Goal: Task Accomplishment & Management: Use online tool/utility

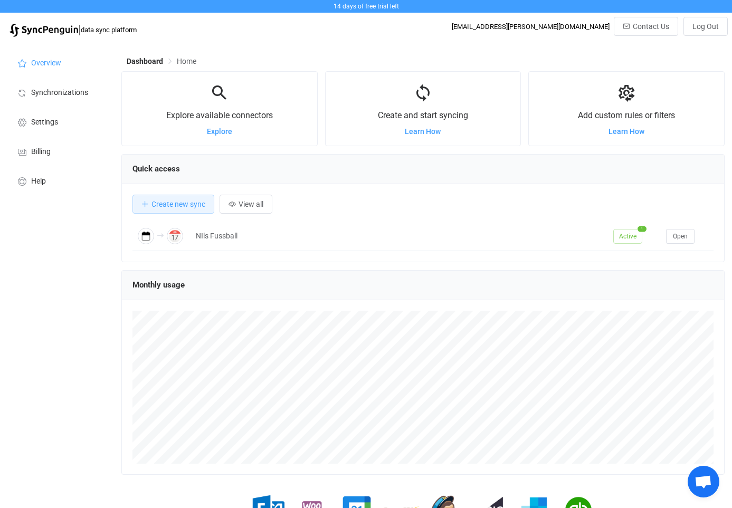
scroll to position [205, 603]
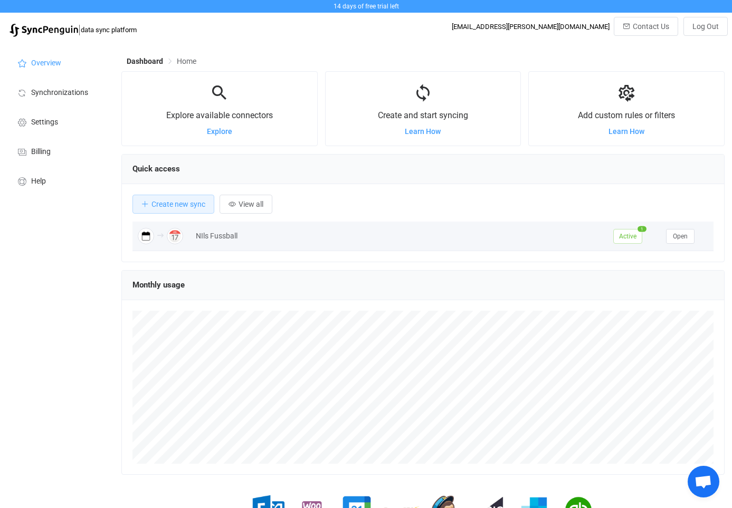
click at [634, 239] on span "Active" at bounding box center [627, 236] width 29 height 15
click at [683, 237] on span "Open" at bounding box center [680, 236] width 15 height 7
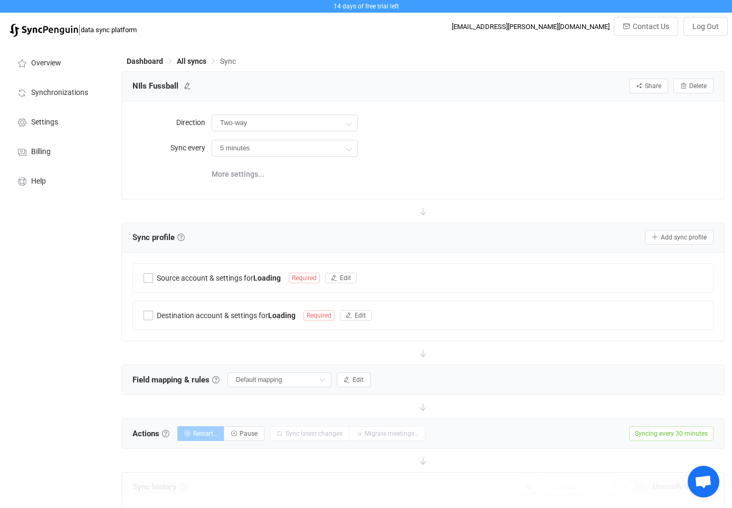
type input "iCalendar .ICS → iCloud"
type input "30 minutes"
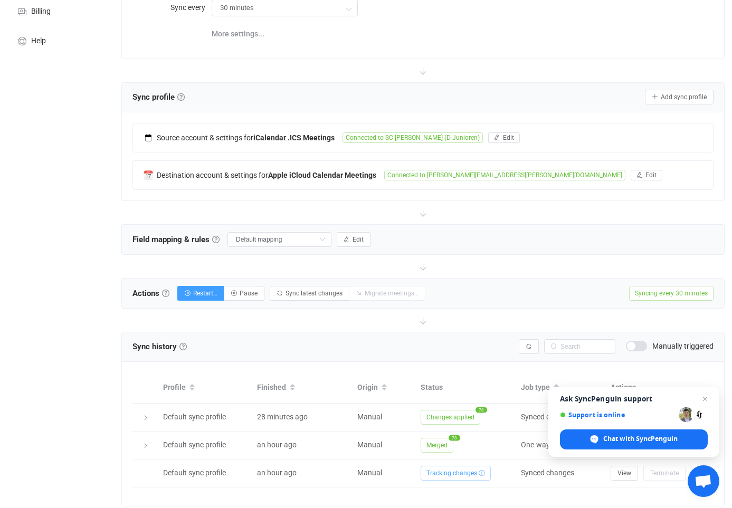
scroll to position [140, 0]
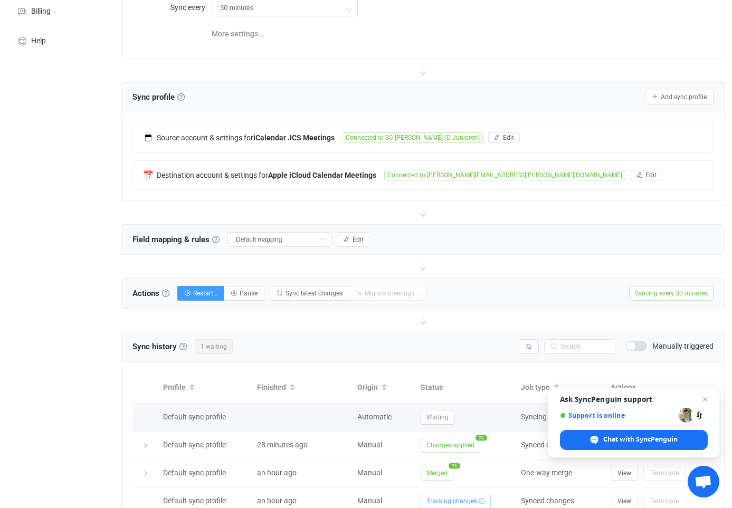
click at [618, 415] on span "View" at bounding box center [624, 417] width 14 height 7
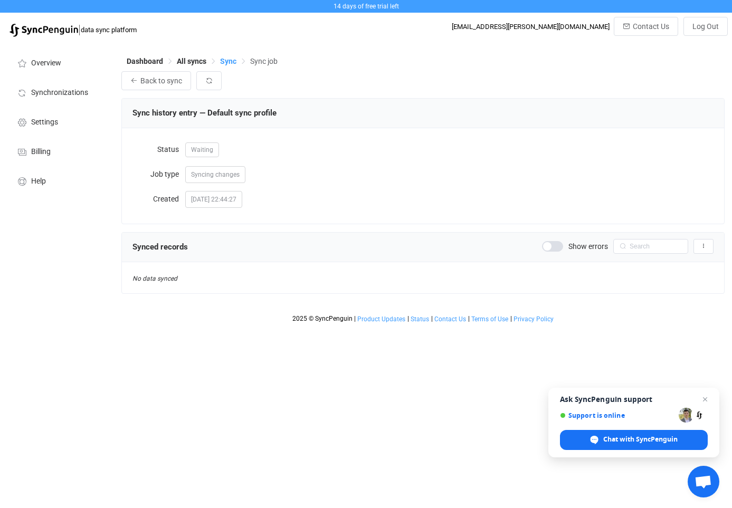
click at [231, 62] on span "Sync" at bounding box center [228, 61] width 16 height 8
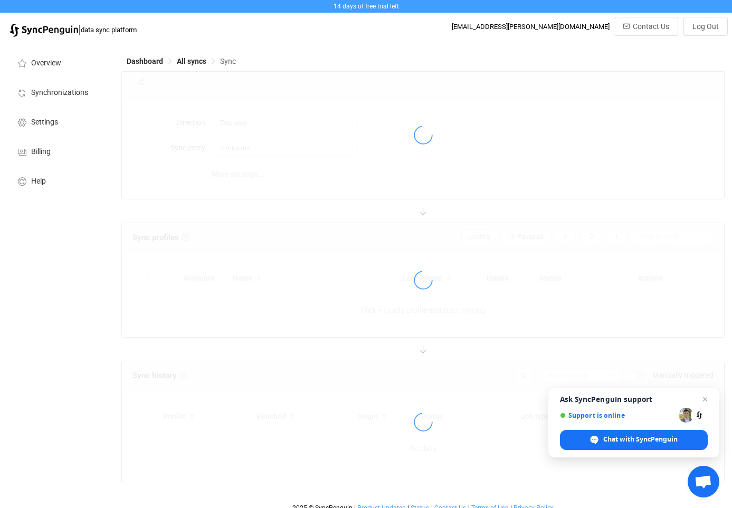
type input "iCalendar .ICS → iCloud"
type input "30 minutes"
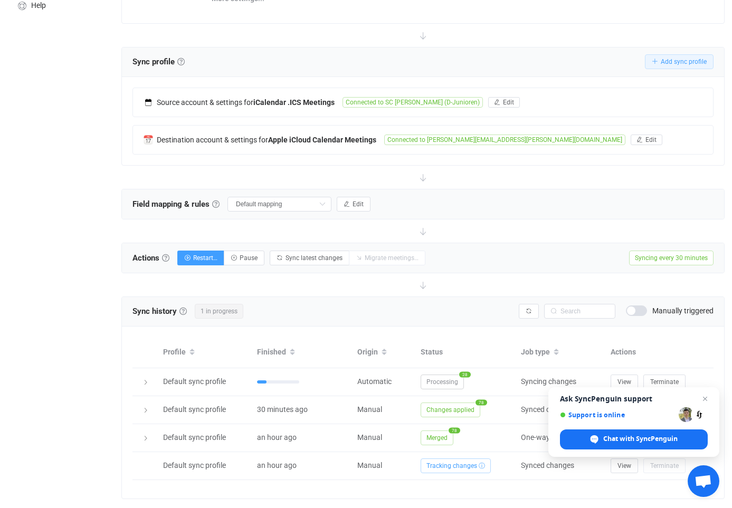
scroll to position [168, 0]
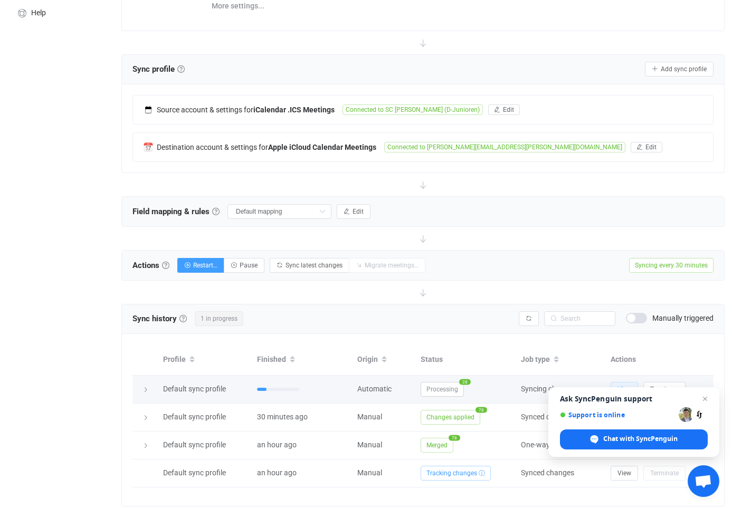
click at [624, 388] on span "View" at bounding box center [624, 389] width 14 height 7
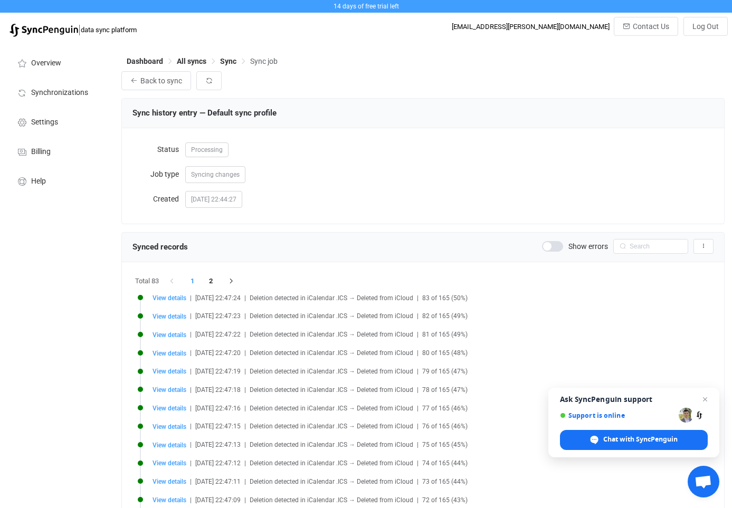
click at [195, 284] on li "1" at bounding box center [192, 281] width 19 height 15
click at [233, 284] on icon "button" at bounding box center [231, 281] width 9 height 6
click at [68, 91] on span "Synchronizations" at bounding box center [59, 93] width 57 height 8
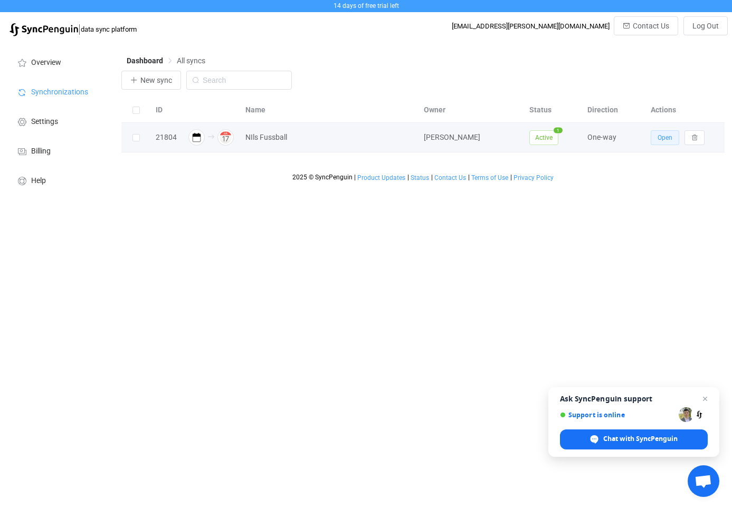
click at [664, 139] on span "Open" at bounding box center [665, 138] width 15 height 7
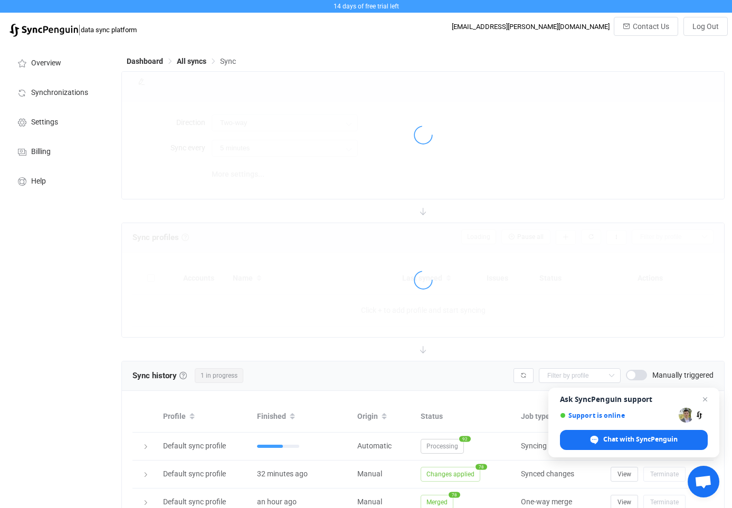
type input "iCalendar .ICS → iCloud"
type input "30 minutes"
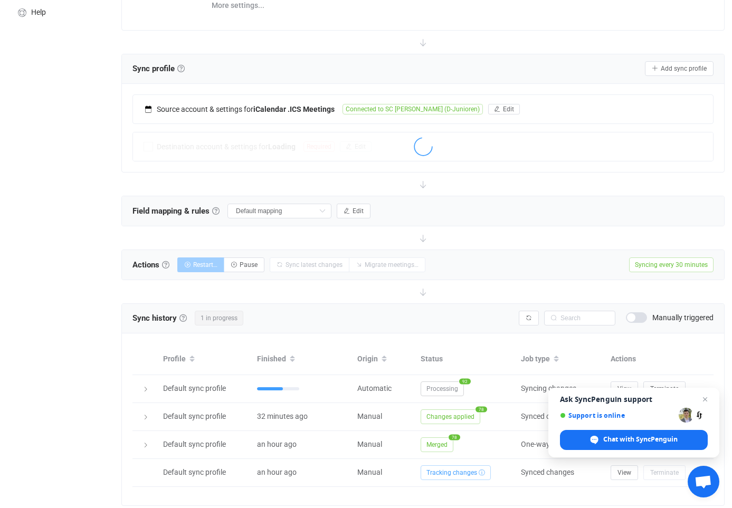
scroll to position [168, 0]
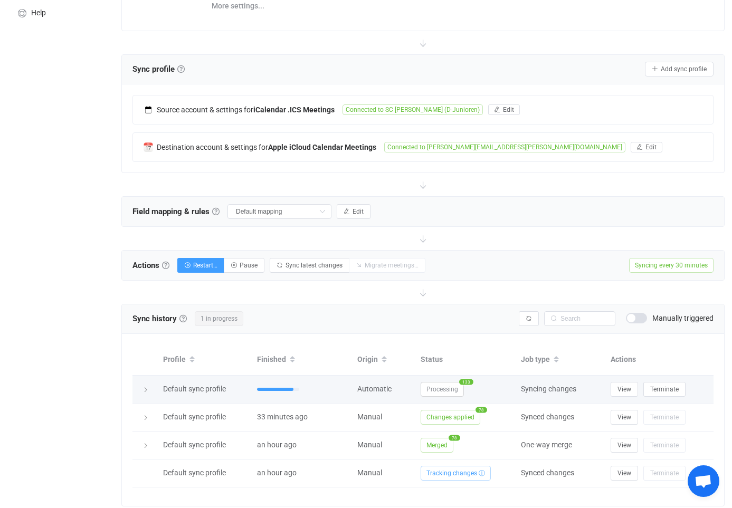
click at [148, 390] on icon at bounding box center [145, 390] width 6 height 6
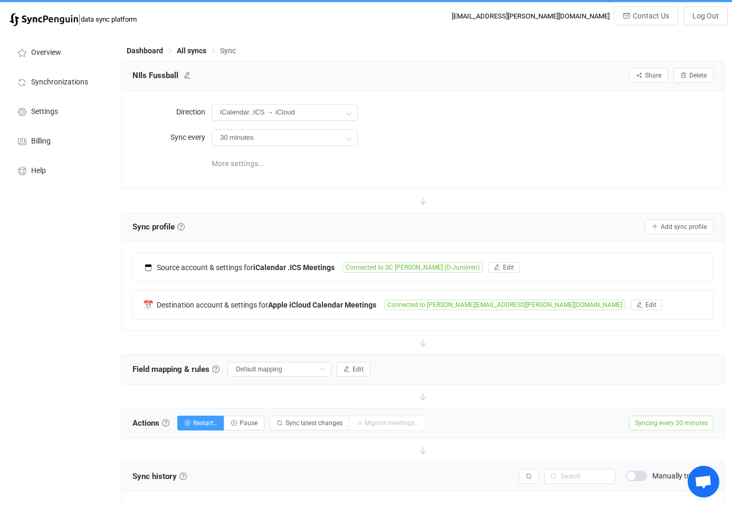
scroll to position [7, 0]
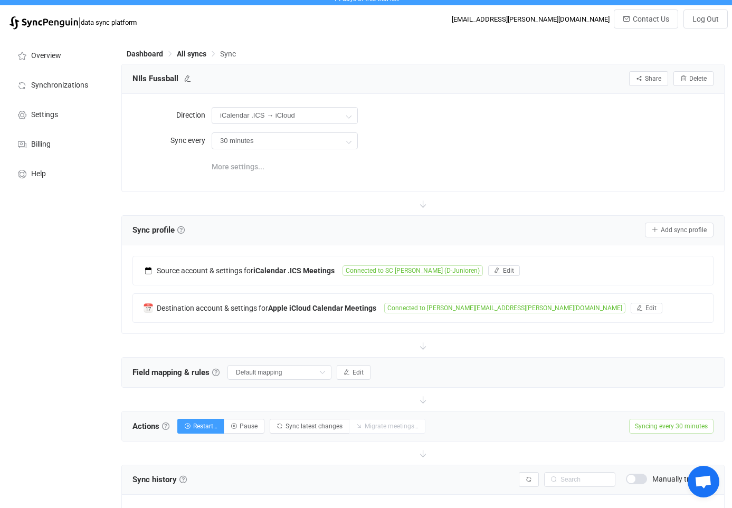
click at [249, 172] on span "More settings..." at bounding box center [238, 166] width 53 height 21
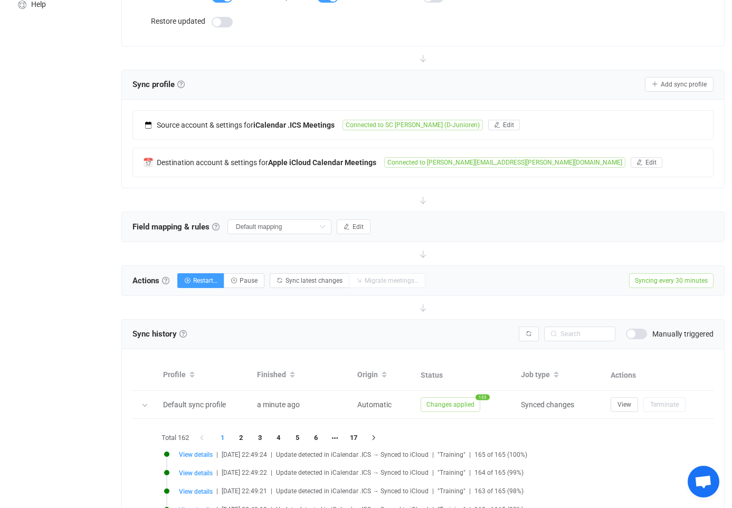
scroll to position [175, 0]
click at [184, 84] on link at bounding box center [180, 85] width 7 height 7
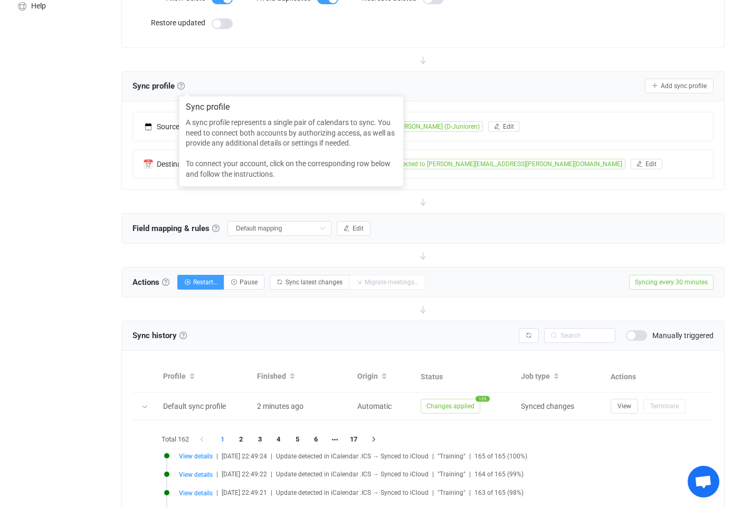
click at [81, 198] on div "Overview Synchronizations Settings Billing Help" at bounding box center [58, 326] width 116 height 918
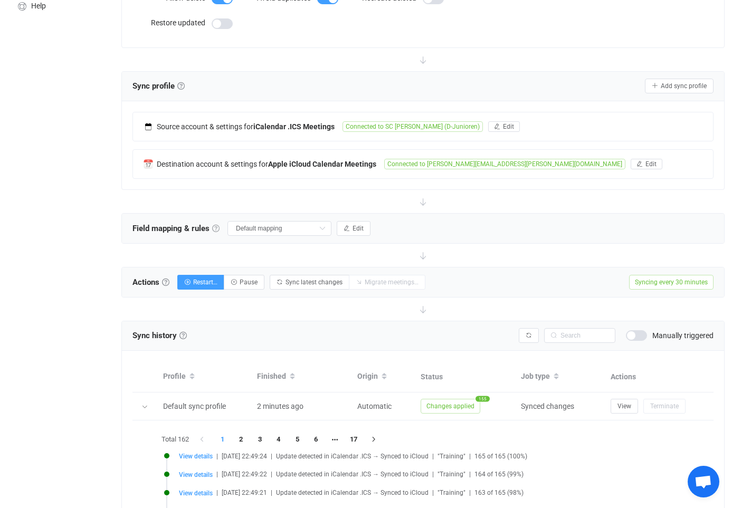
click at [218, 227] on link at bounding box center [215, 228] width 7 height 7
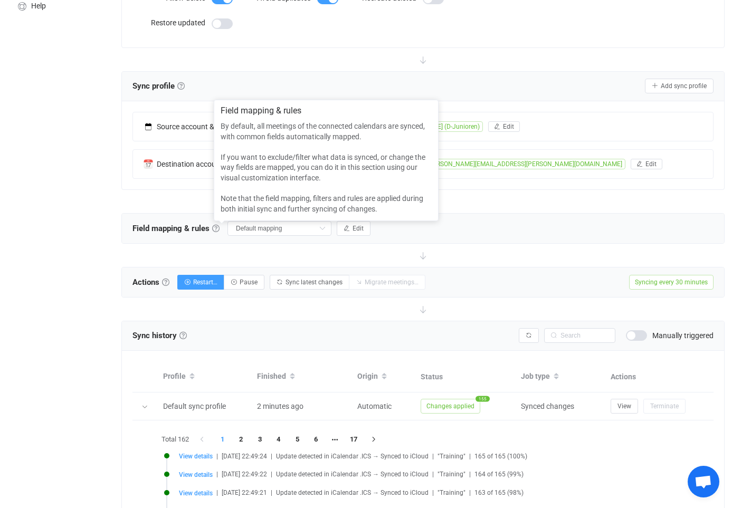
click at [270, 248] on div at bounding box center [422, 255] width 603 height 23
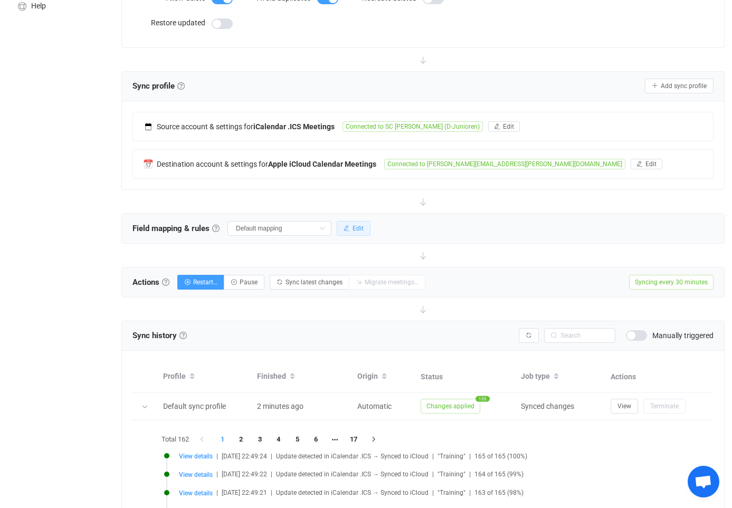
click at [359, 230] on span "Edit" at bounding box center [358, 228] width 11 height 7
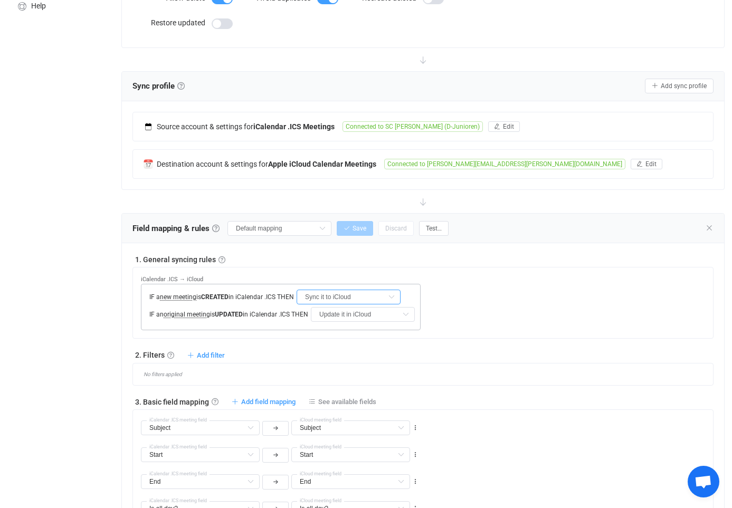
click at [331, 299] on input "Sync it to iCloud" at bounding box center [349, 297] width 104 height 15
click at [333, 323] on div "IF a new meeting is CREATED in iCalendar .ICS THEN Sync it to iCloud IF an orig…" at bounding box center [281, 307] width 280 height 46
click at [336, 317] on input "Update it in iCloud" at bounding box center [363, 314] width 104 height 15
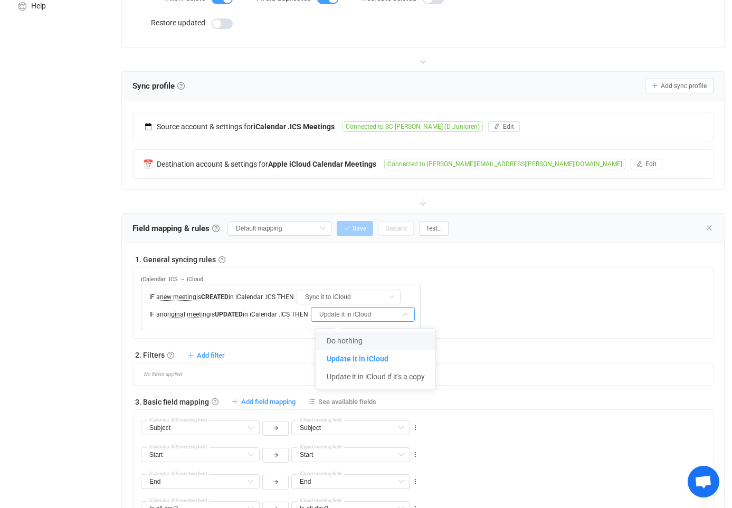
click at [333, 339] on span "Do nothing" at bounding box center [345, 341] width 36 height 8
click at [340, 318] on input "Do nothing" at bounding box center [363, 314] width 104 height 15
click at [350, 361] on span "Update it in iCloud" at bounding box center [356, 359] width 59 height 8
type input "Update it in iCloud"
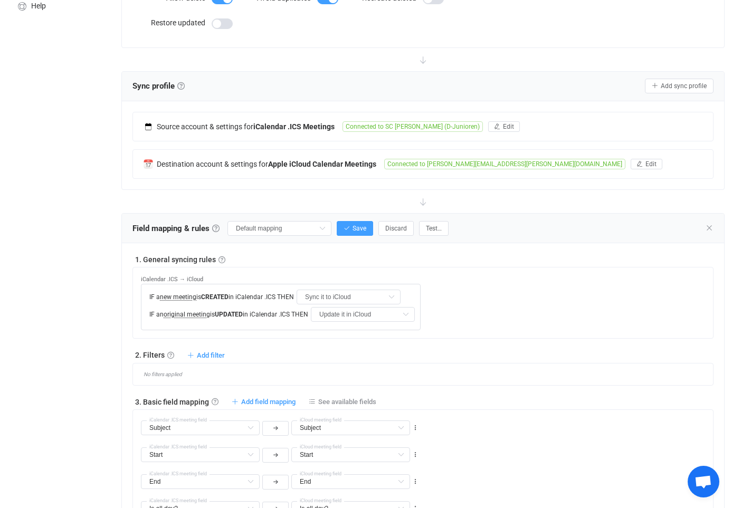
click at [360, 342] on div "1. General syncing rules General syncing rules Control how SyncPengin reacts to…" at bounding box center [422, 494] width 581 height 480
click at [326, 228] on icon at bounding box center [322, 228] width 13 height 15
click at [326, 229] on icon at bounding box center [322, 228] width 13 height 15
click at [222, 260] on link at bounding box center [221, 259] width 7 height 7
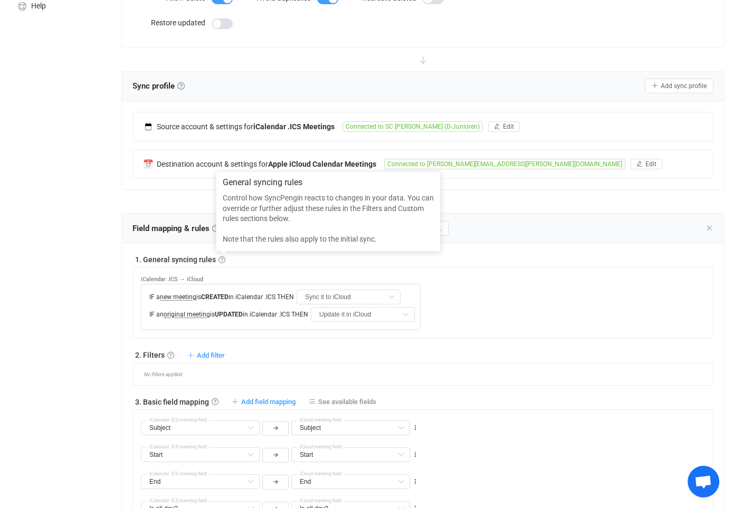
scroll to position [214, 0]
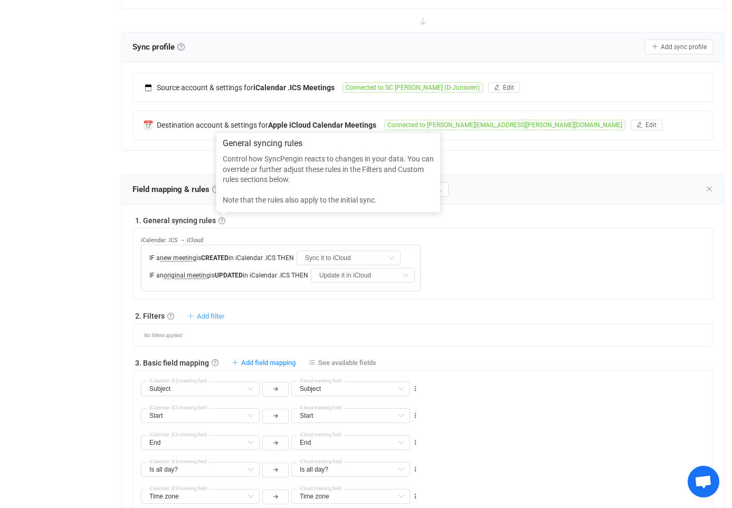
click at [206, 318] on span "Add filter" at bounding box center [211, 316] width 28 height 8
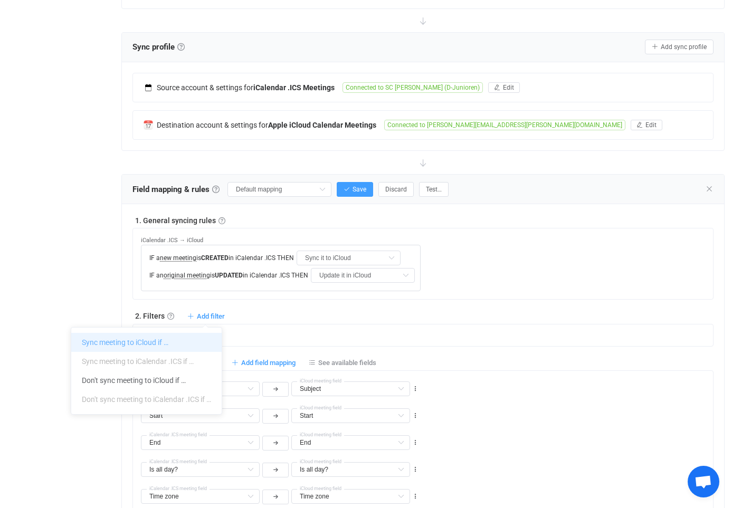
click at [180, 347] on li "Sync meeting to iCloud if …" at bounding box center [146, 342] width 150 height 19
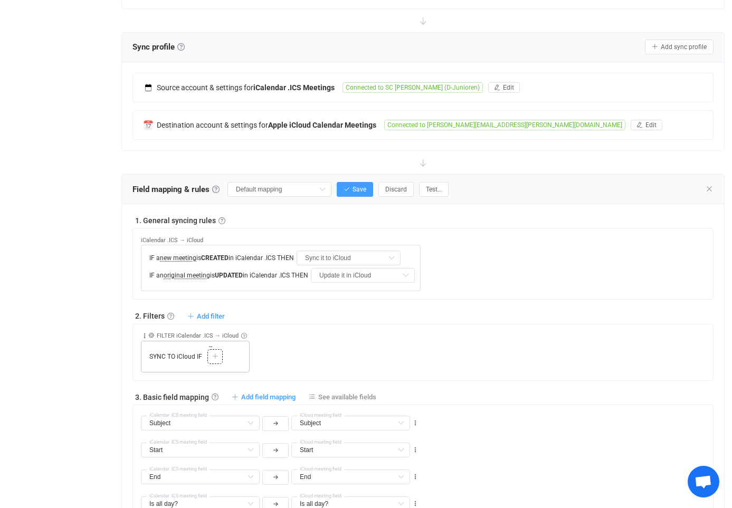
click at [215, 358] on icon at bounding box center [215, 357] width 6 height 6
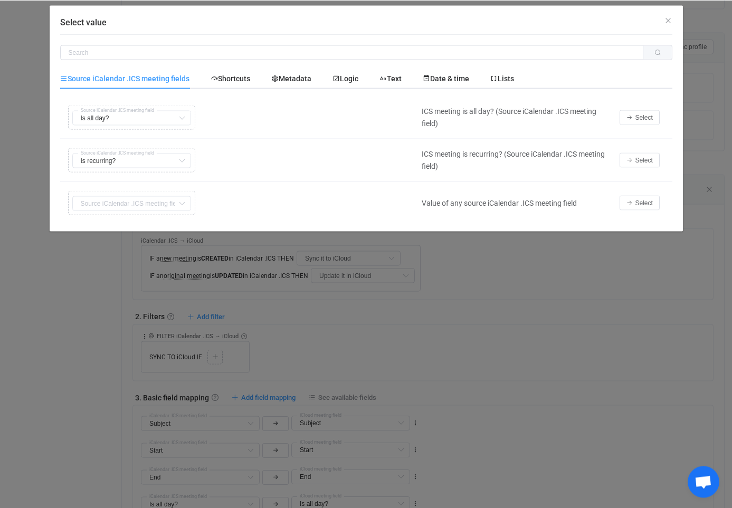
scroll to position [214, 0]
click at [667, 22] on icon "Close" at bounding box center [668, 20] width 8 height 8
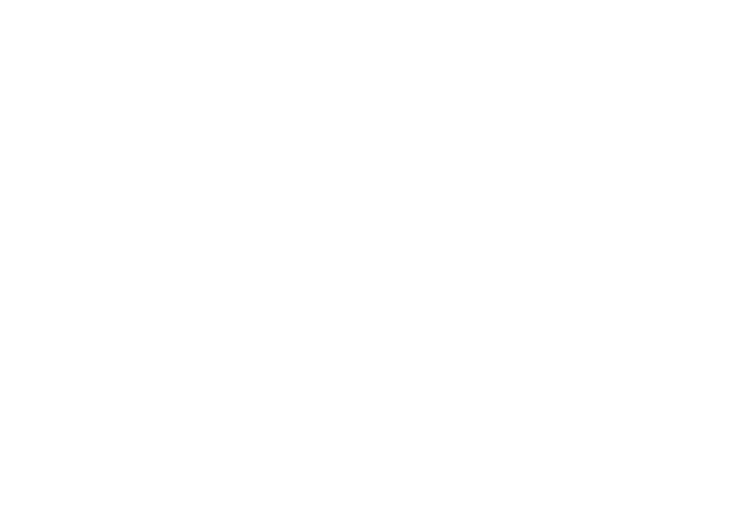
scroll to position [968, 0]
click at [241, 194] on li "2" at bounding box center [241, 193] width 19 height 15
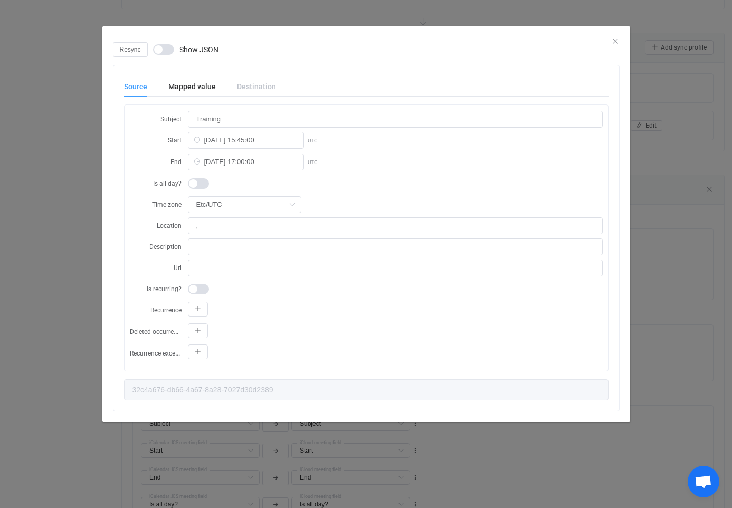
type input "2026-05-22 15:30:00"
type input "2026-05-22 16:45:00"
type input "51d20658-7f46-4c20-b1b8-4b8b030566e1"
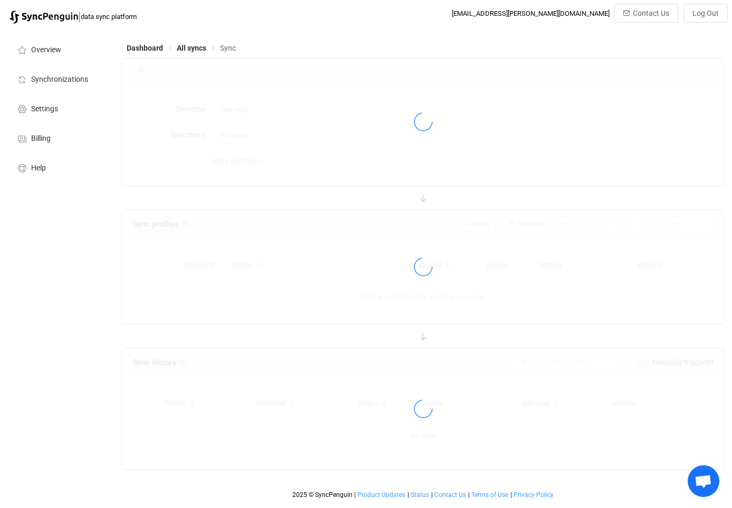
type input "iCalendar .ICS → iCloud"
type input "30 minutes"
type input "iCalendar .ICS → iCloud"
type input "30 minutes"
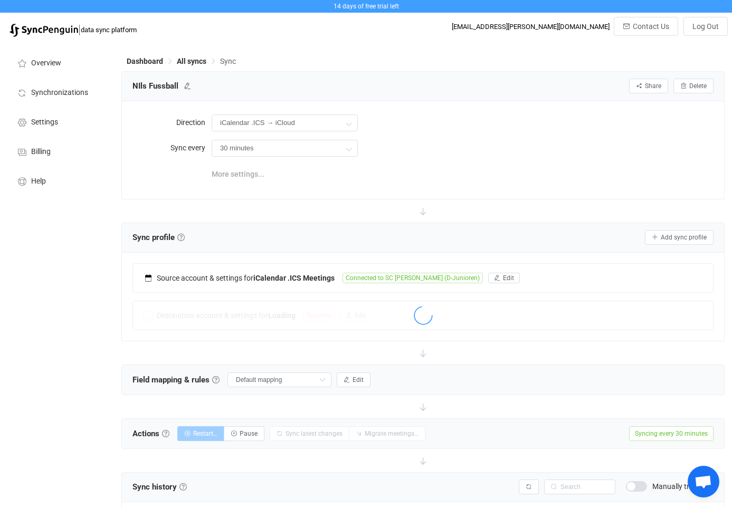
click at [247, 177] on span "More settings..." at bounding box center [238, 174] width 53 height 21
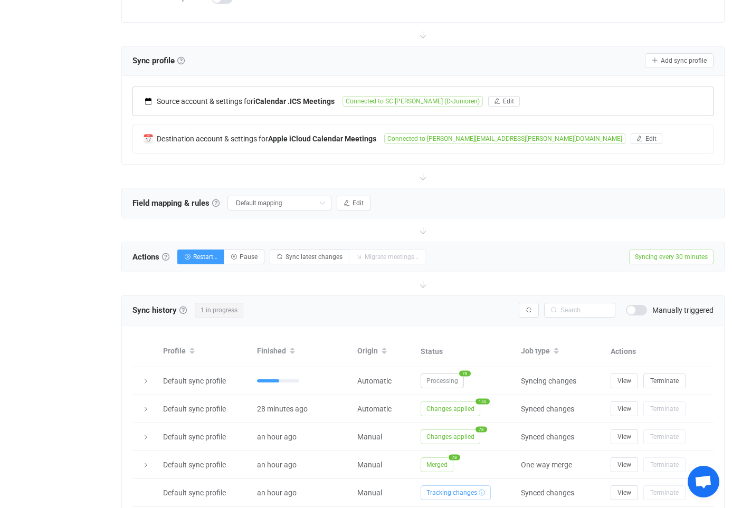
scroll to position [193, 0]
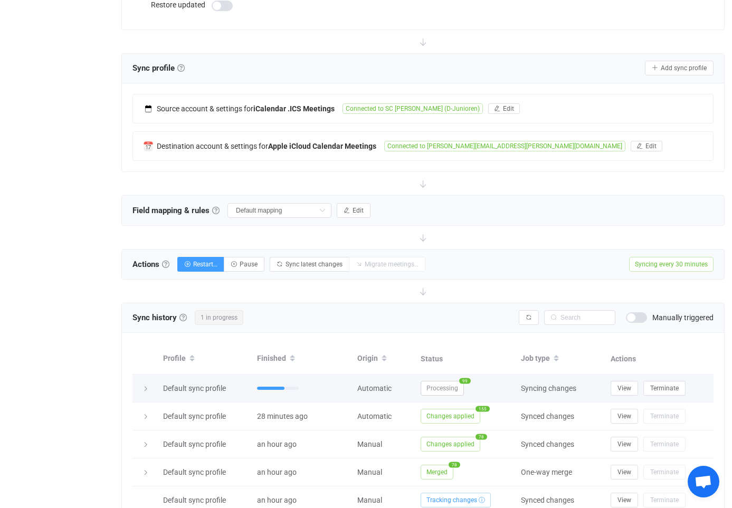
click at [146, 389] on icon at bounding box center [145, 389] width 6 height 6
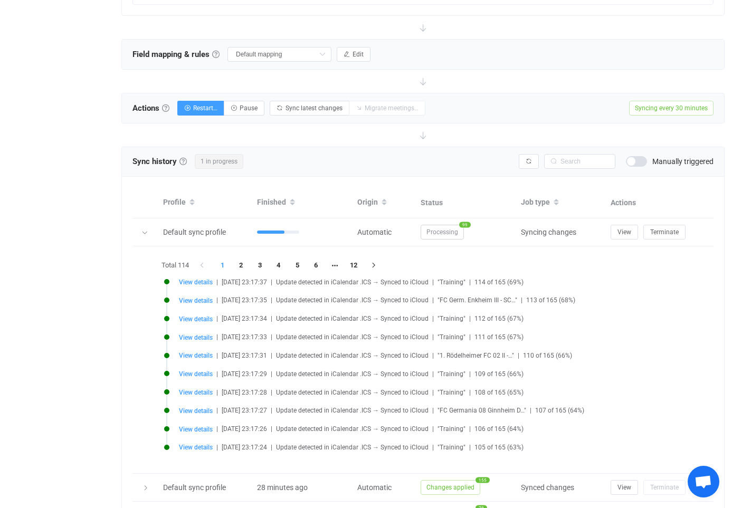
scroll to position [350, 0]
click at [356, 266] on li "12" at bounding box center [353, 265] width 19 height 15
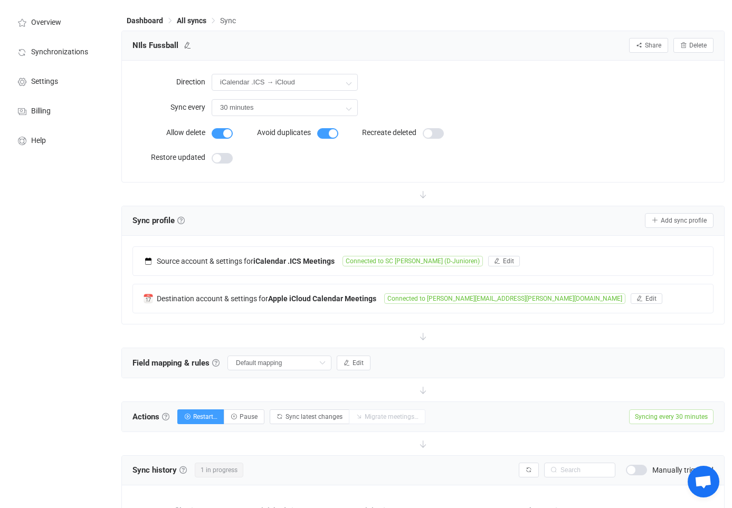
scroll to position [0, 0]
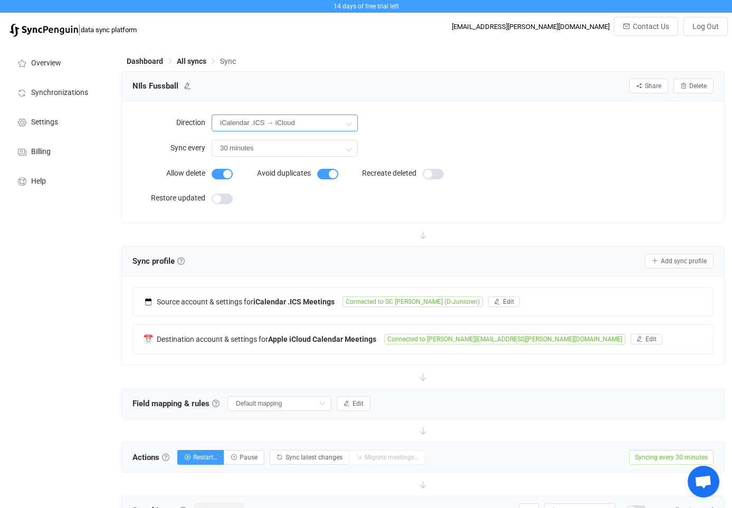
click at [337, 126] on input "iCalendar .ICS → iCloud" at bounding box center [285, 123] width 146 height 17
click at [299, 158] on li "Two-way" at bounding box center [286, 153] width 148 height 18
click at [285, 151] on span "Two-way" at bounding box center [280, 153] width 30 height 8
click at [351, 125] on icon at bounding box center [348, 123] width 13 height 21
click at [346, 153] on icon at bounding box center [348, 148] width 13 height 21
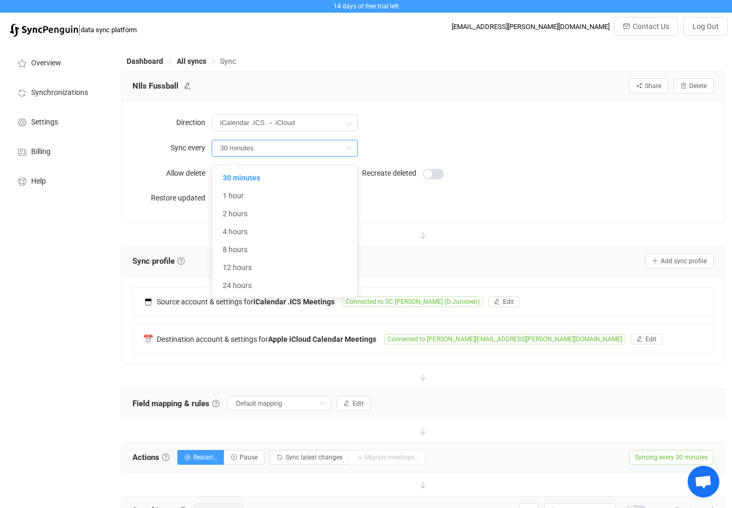
click at [346, 150] on icon at bounding box center [348, 148] width 13 height 21
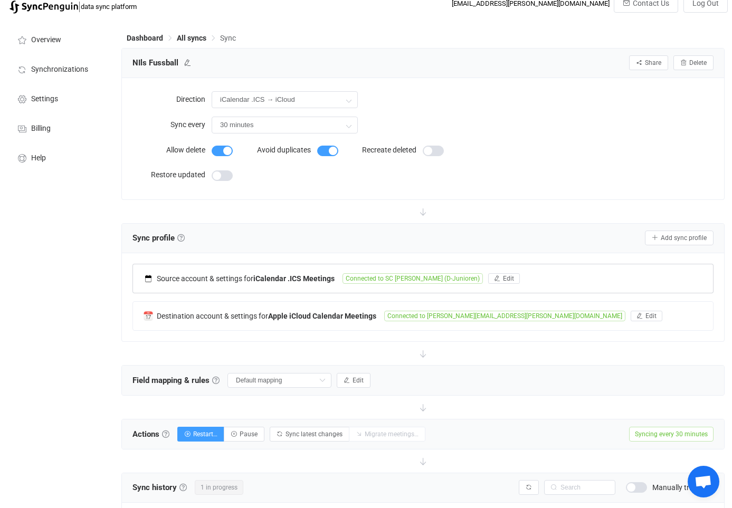
scroll to position [26, 0]
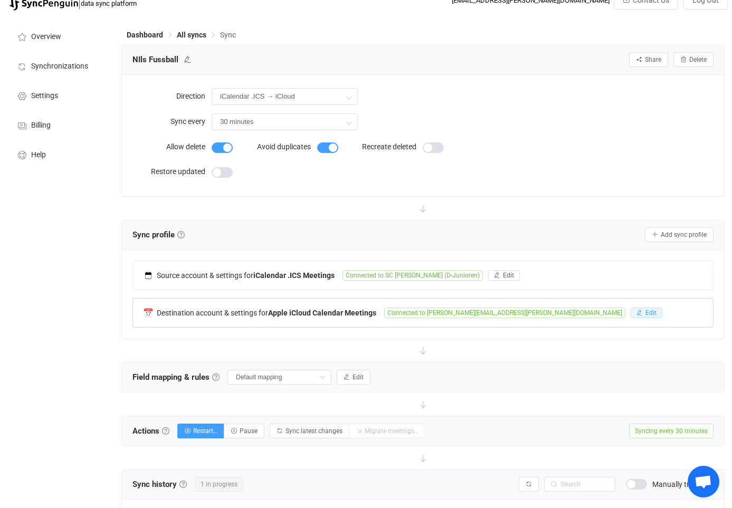
click at [645, 313] on span "Edit" at bounding box center [650, 312] width 11 height 7
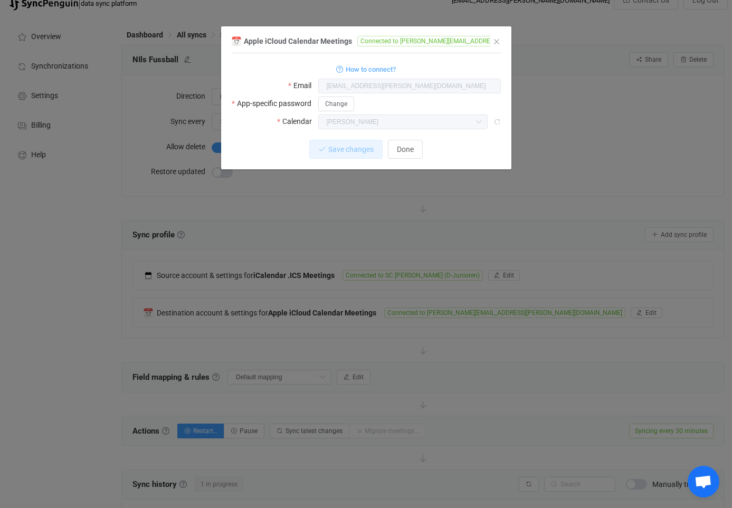
click at [413, 149] on span "Done" at bounding box center [405, 149] width 17 height 8
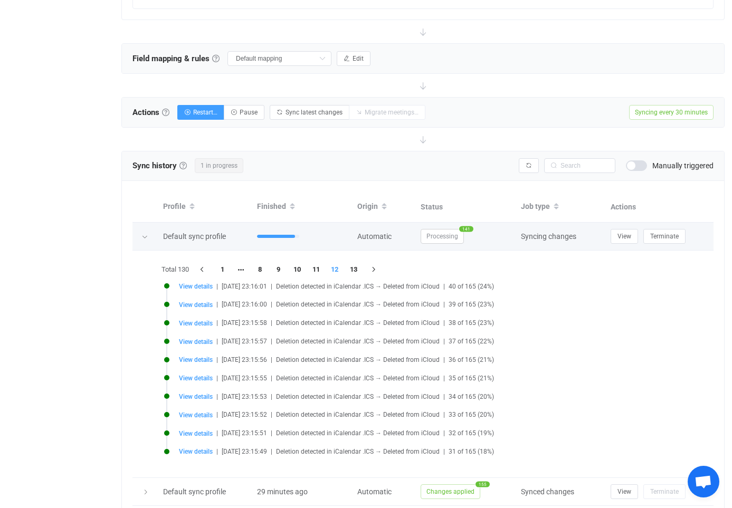
scroll to position [346, 0]
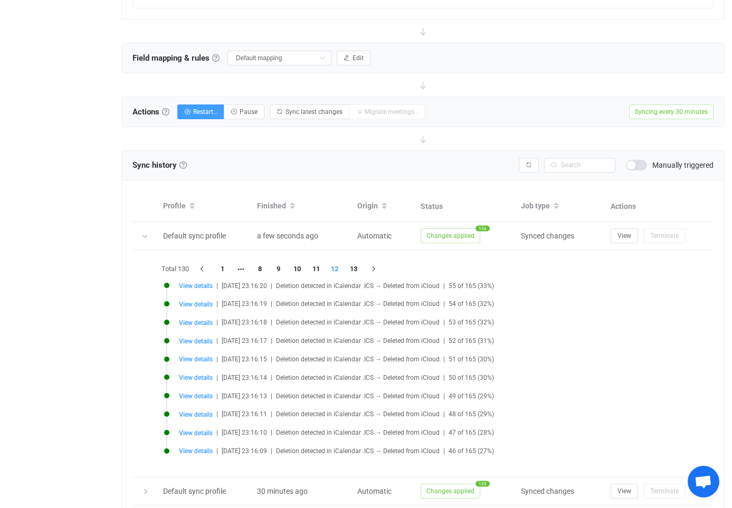
click at [223, 270] on li "1" at bounding box center [222, 269] width 19 height 15
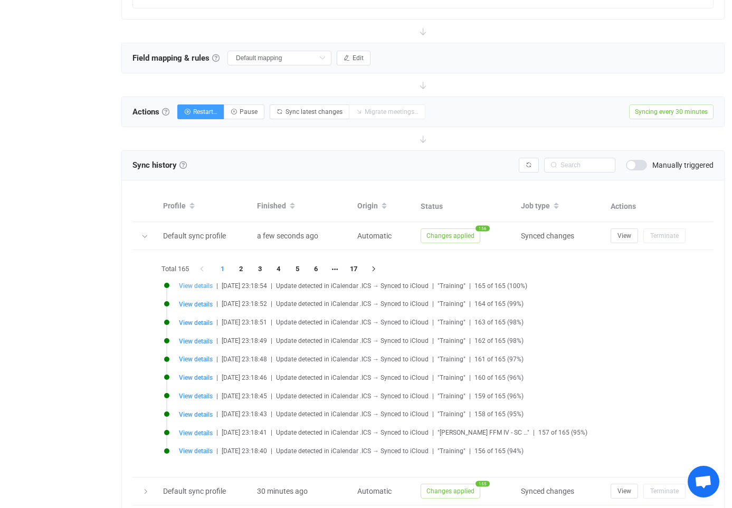
click at [202, 287] on span "View details" at bounding box center [196, 285] width 34 height 7
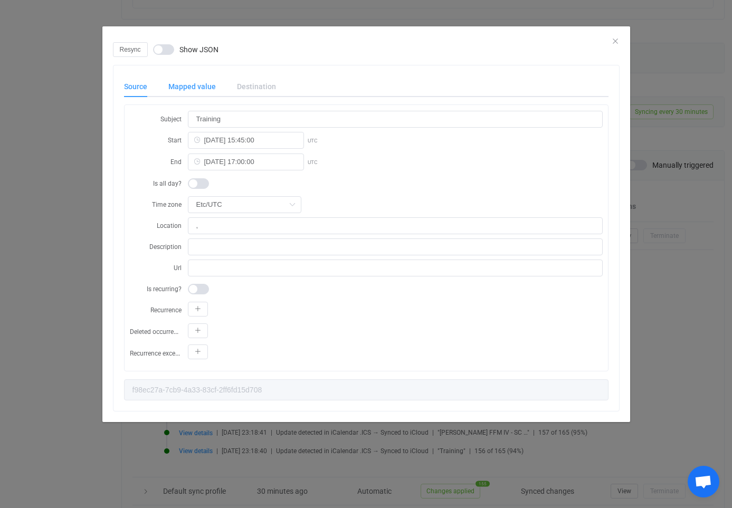
click at [192, 84] on div "Mapped value" at bounding box center [192, 86] width 69 height 21
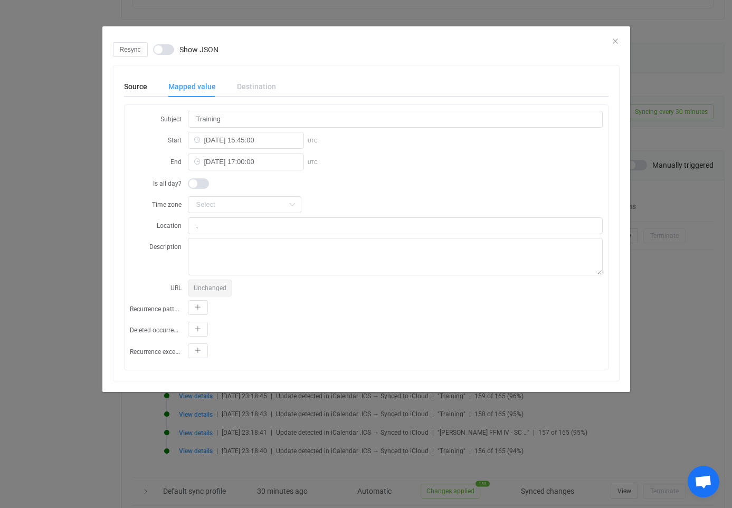
click at [238, 84] on div "Destination" at bounding box center [251, 86] width 50 height 21
click at [242, 85] on div "Destination" at bounding box center [251, 86] width 50 height 21
click at [142, 88] on div "Source" at bounding box center [141, 86] width 34 height 21
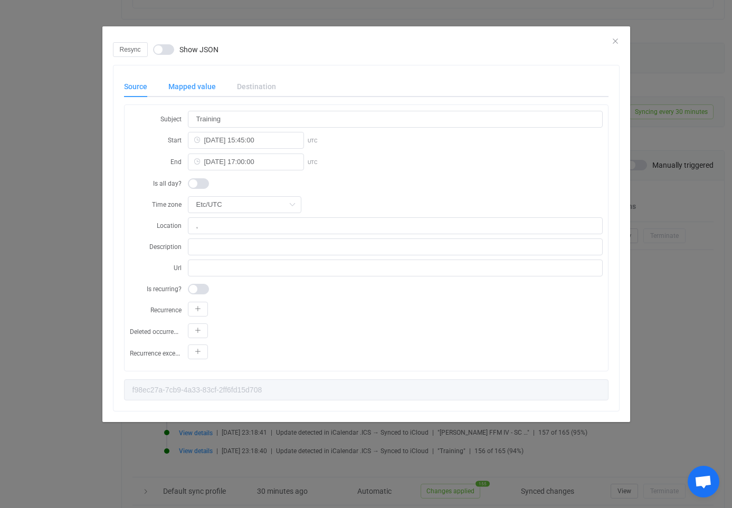
click at [195, 83] on div "Mapped value" at bounding box center [192, 86] width 69 height 21
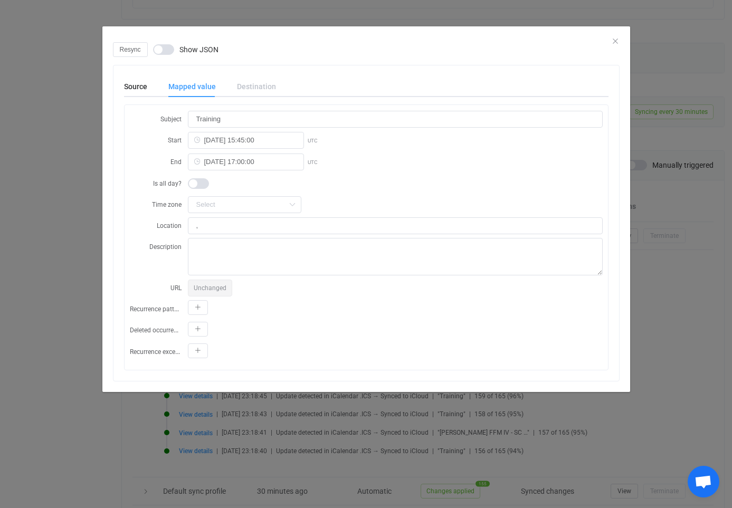
click at [251, 85] on div "Destination" at bounding box center [251, 86] width 50 height 21
click at [166, 51] on span "dialog" at bounding box center [163, 49] width 21 height 11
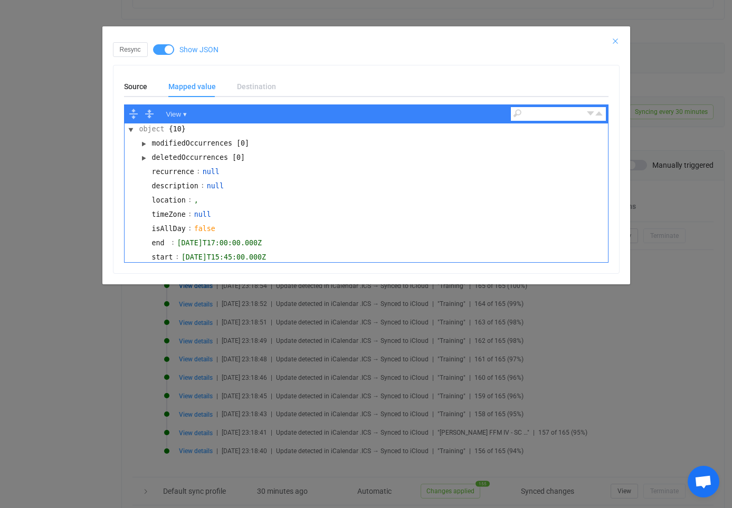
click at [615, 40] on icon "Close" at bounding box center [615, 41] width 8 height 8
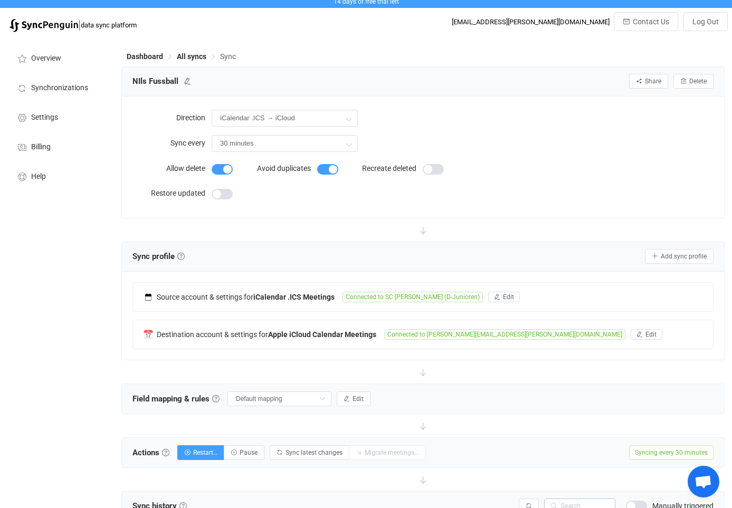
scroll to position [0, 0]
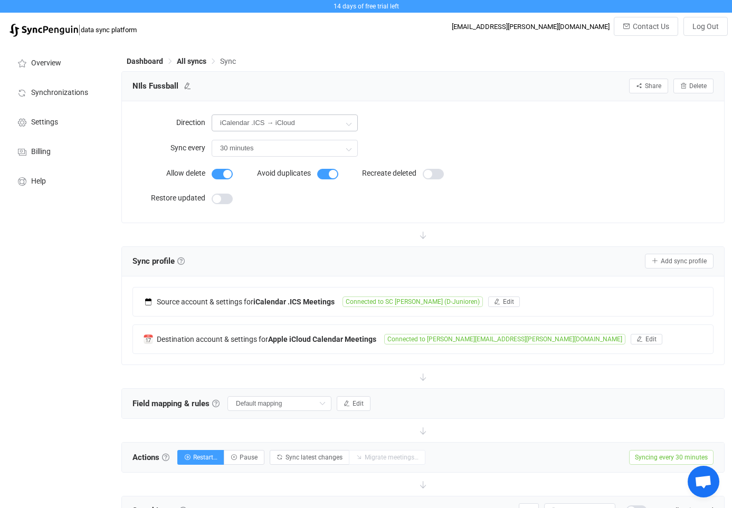
click at [352, 126] on icon at bounding box center [348, 123] width 13 height 21
click at [300, 189] on span at bounding box center [293, 189] width 15 height 6
click at [240, 186] on icon at bounding box center [239, 189] width 6 height 6
click at [566, 129] on div "iCalendar .ICS → iCloud" at bounding box center [463, 123] width 502 height 22
click at [187, 88] on icon at bounding box center [187, 85] width 7 height 7
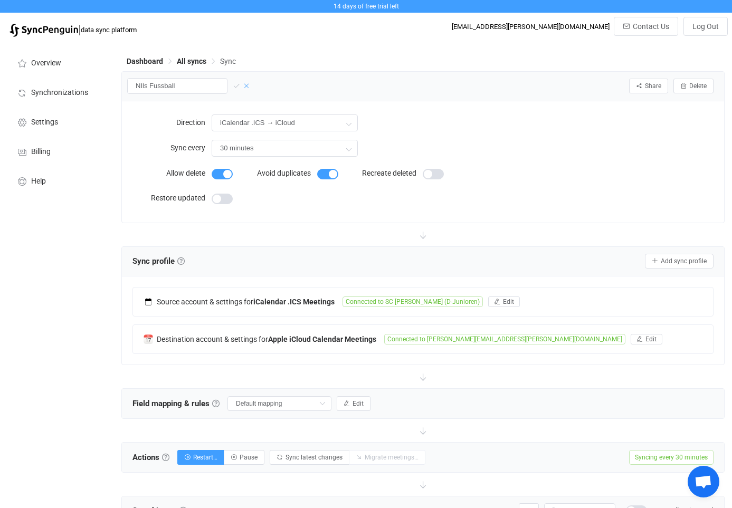
click at [245, 87] on icon at bounding box center [246, 85] width 7 height 7
click at [224, 124] on input "iCalendar .ICS → iCloud" at bounding box center [285, 123] width 146 height 17
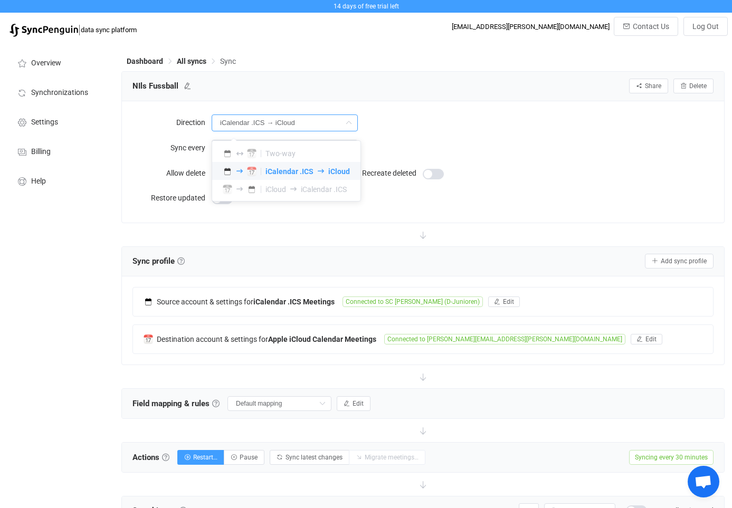
click at [228, 154] on img at bounding box center [227, 153] width 9 height 9
click at [252, 109] on div "Direction iCalendar .ICS → iCloud Sync every 30 minutes Allow delete Avoid dupl…" at bounding box center [423, 161] width 602 height 121
click at [252, 120] on input "iCalendar .ICS → iCloud" at bounding box center [285, 123] width 146 height 17
click at [262, 183] on li "iCloud iCalendar .ICS" at bounding box center [286, 189] width 148 height 18
click at [264, 167] on span at bounding box center [244, 171] width 43 height 8
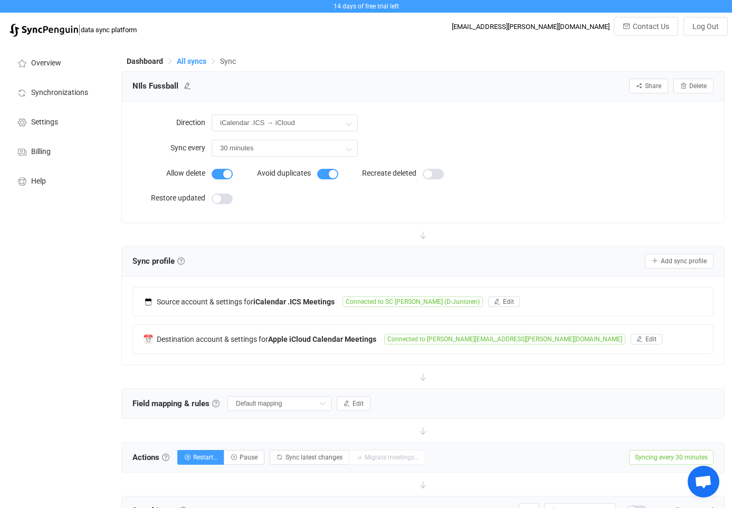
click at [198, 64] on span "All syncs" at bounding box center [192, 61] width 30 height 8
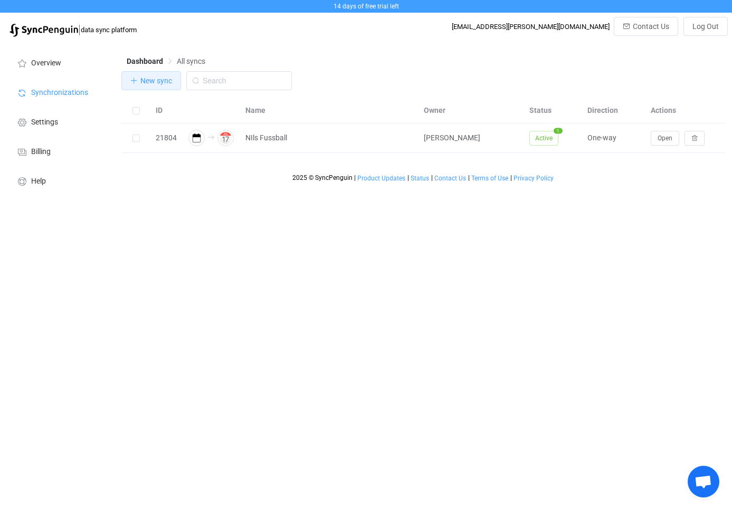
click at [153, 80] on span "New sync" at bounding box center [156, 81] width 32 height 8
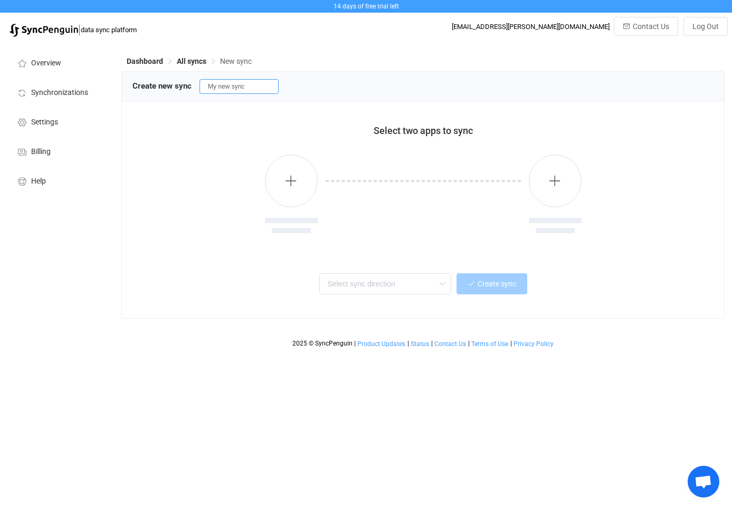
click at [227, 87] on input "My new sync" at bounding box center [238, 86] width 79 height 15
click at [225, 92] on input "My new sync" at bounding box center [238, 86] width 79 height 15
type input "M"
type input "NF2"
click at [289, 179] on icon "button" at bounding box center [290, 180] width 13 height 13
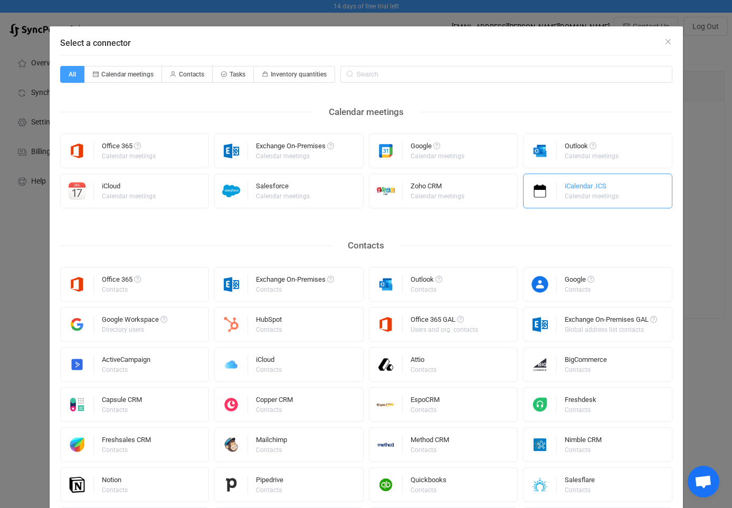
click at [568, 193] on div "Calendar meetings" at bounding box center [592, 196] width 54 height 6
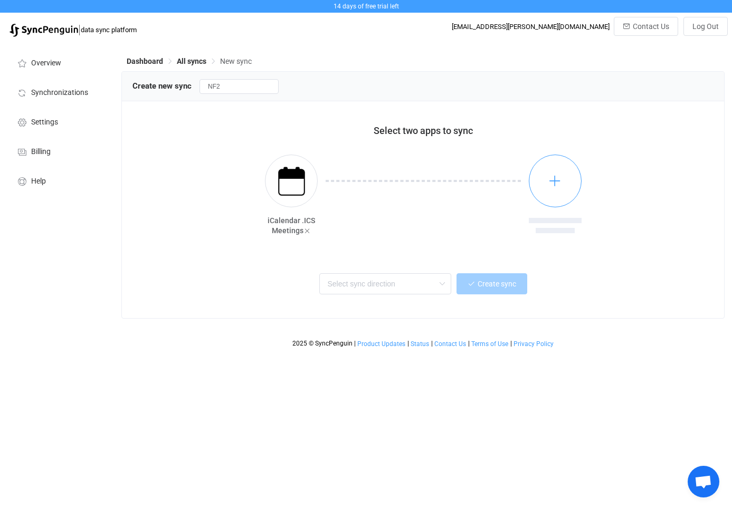
click at [551, 191] on button "button" at bounding box center [555, 181] width 53 height 53
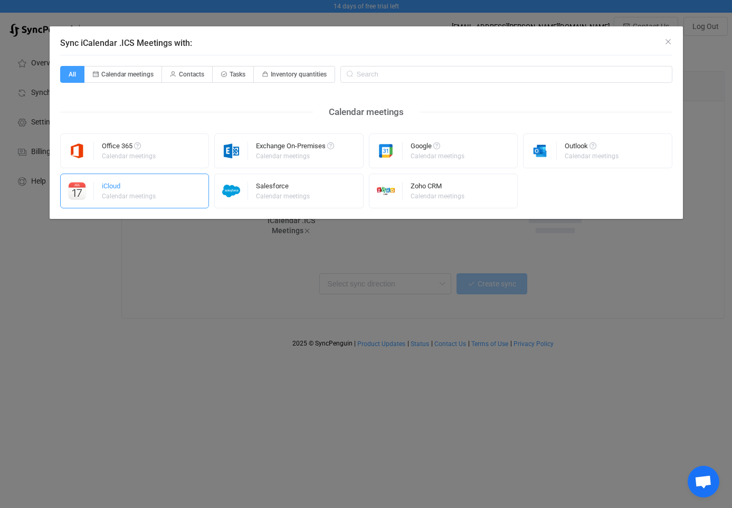
click at [140, 183] on div "iCloud" at bounding box center [129, 188] width 55 height 11
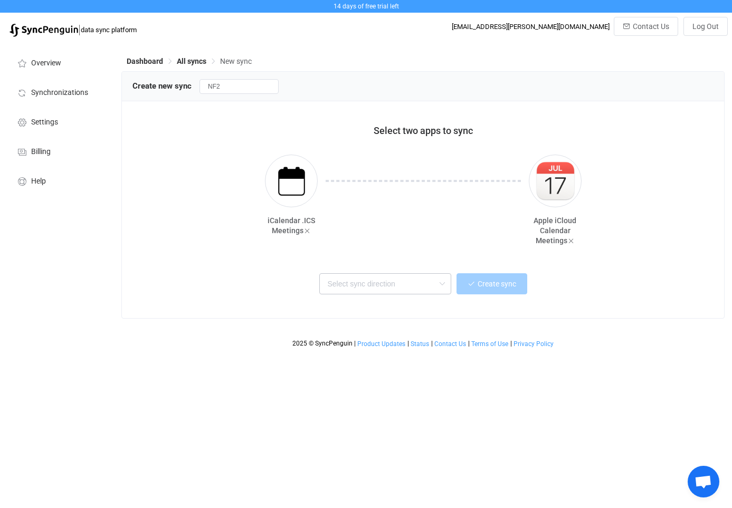
click at [439, 285] on icon at bounding box center [441, 283] width 13 height 21
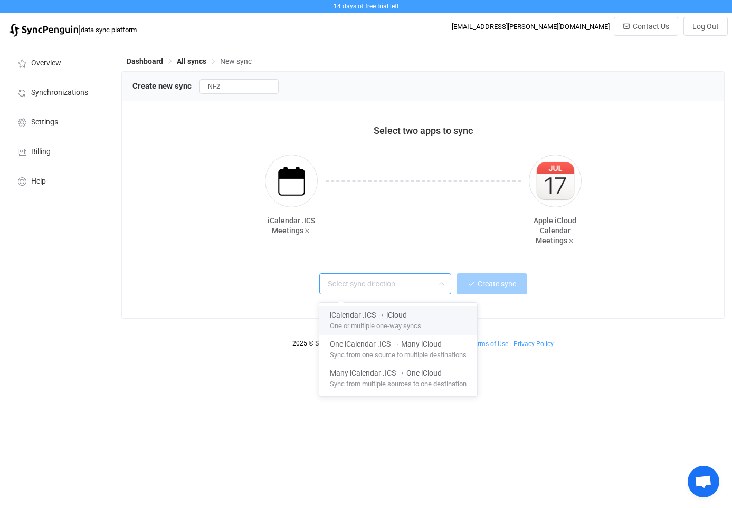
click at [440, 317] on div "iCalendar .ICS → iCloud" at bounding box center [398, 313] width 137 height 14
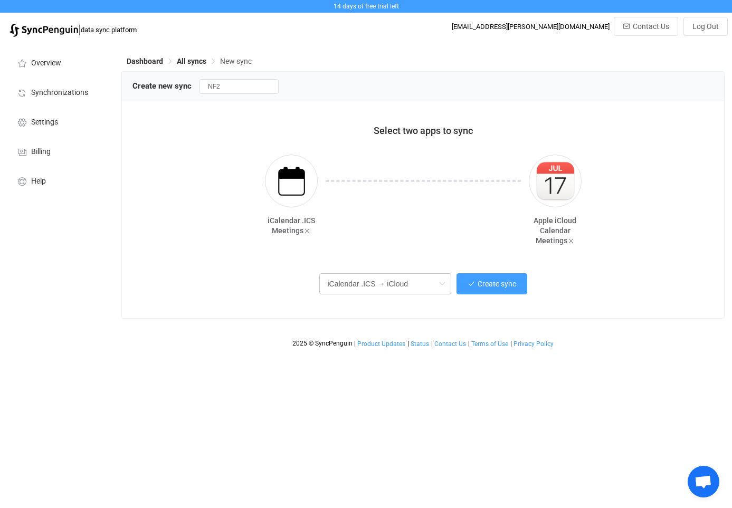
click at [443, 289] on icon at bounding box center [441, 283] width 13 height 21
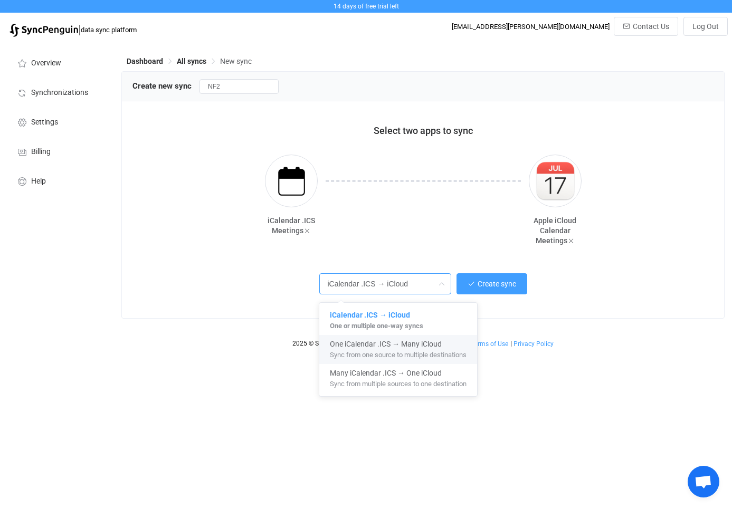
click at [444, 347] on span "Sync from one source to multiple destinations" at bounding box center [398, 353] width 137 height 12
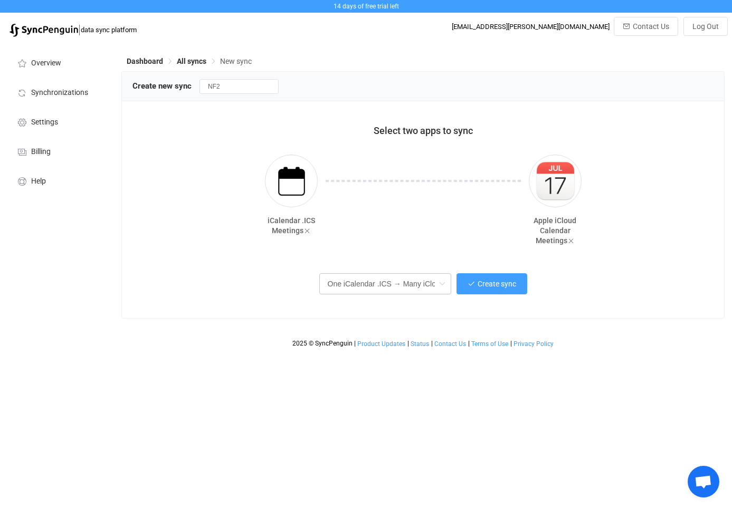
click at [440, 287] on icon at bounding box center [441, 283] width 13 height 21
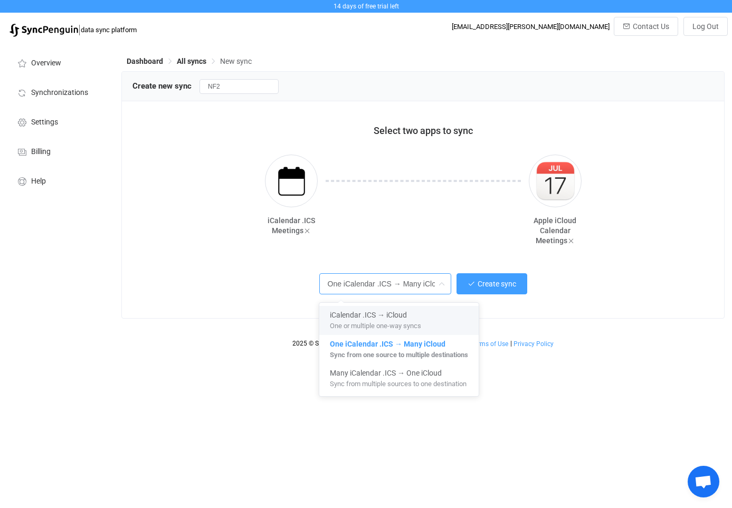
click at [425, 316] on div "iCalendar .ICS → iCloud" at bounding box center [399, 313] width 138 height 14
type input "iCalendar .ICS → iCloud"
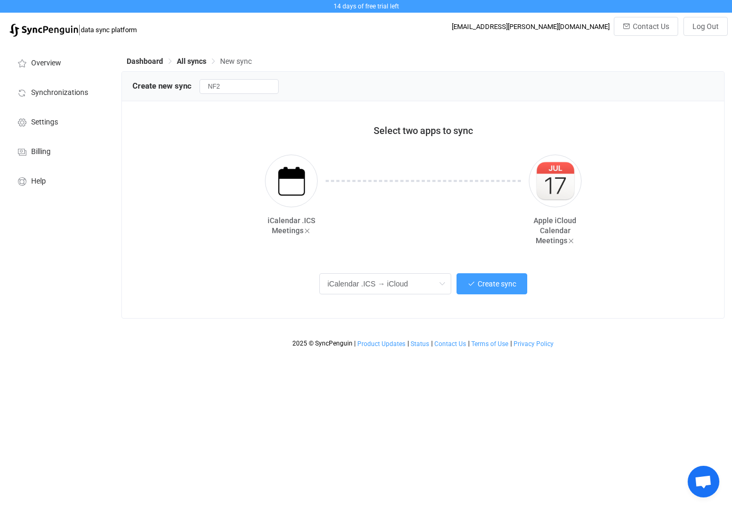
click at [480, 287] on span "Create sync" at bounding box center [497, 284] width 39 height 8
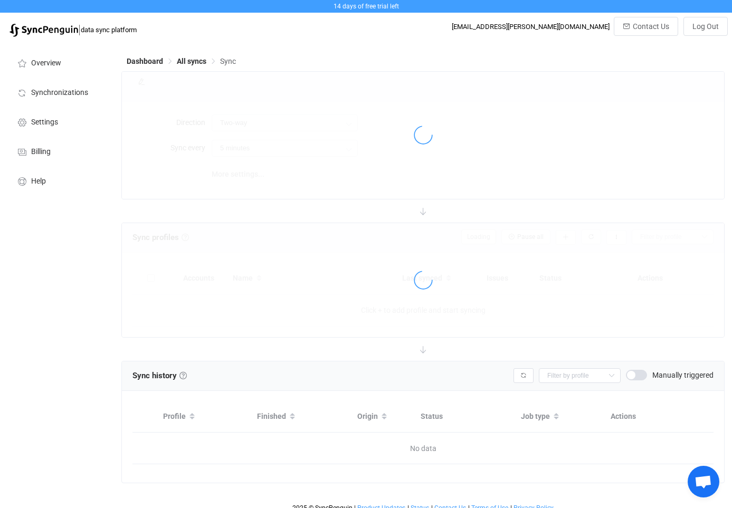
type input "iCalendar .ICS → iCloud"
type input "30 minutes"
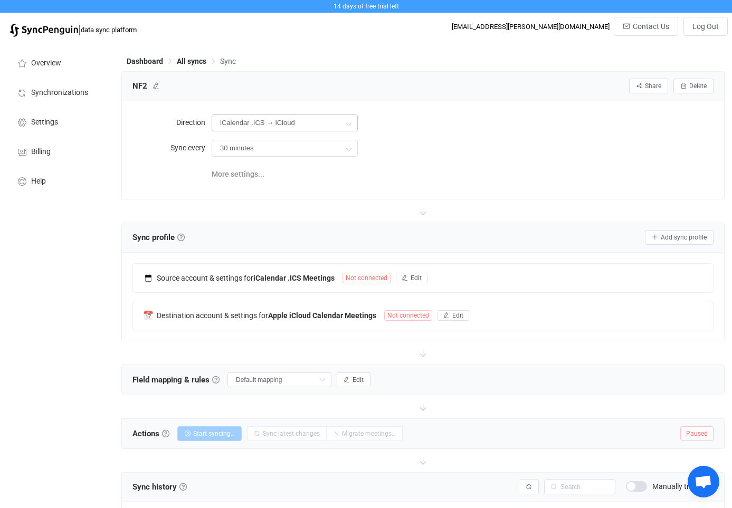
click at [348, 125] on icon at bounding box center [348, 123] width 13 height 21
click at [391, 155] on div "30 minutes 30 minutes 1 hour 2 hours 4 hours 8 hours 12 hours 24 hours" at bounding box center [463, 148] width 502 height 22
click at [55, 69] on li "Overview" at bounding box center [58, 62] width 106 height 30
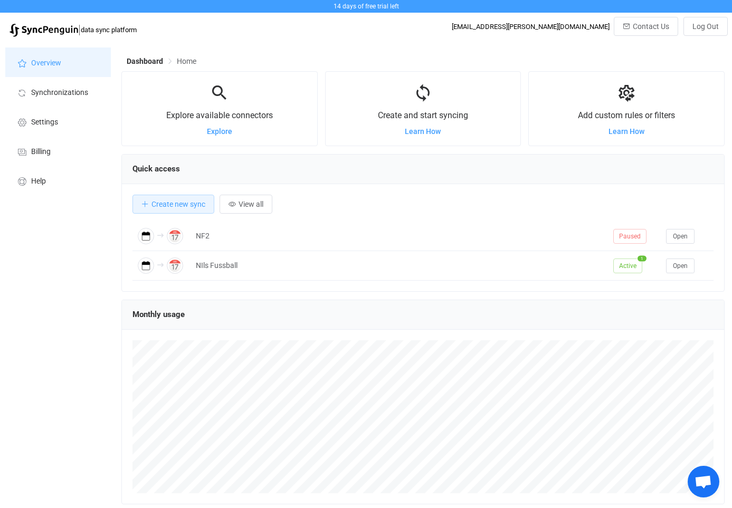
scroll to position [205, 603]
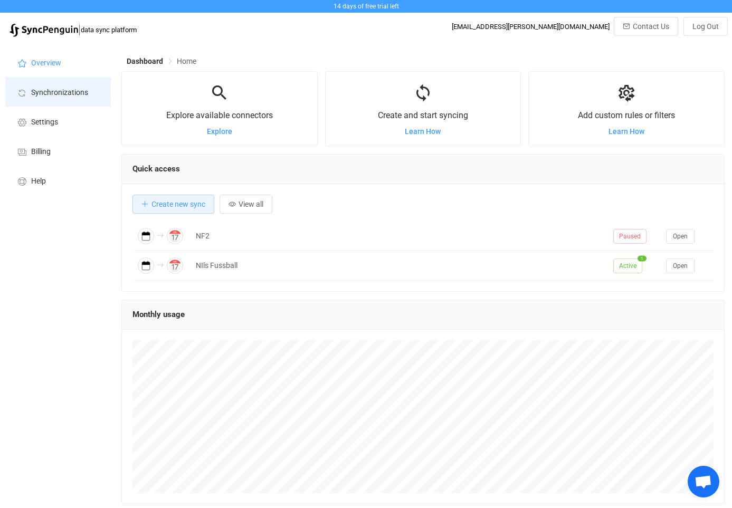
click at [76, 92] on span "Synchronizations" at bounding box center [59, 93] width 57 height 8
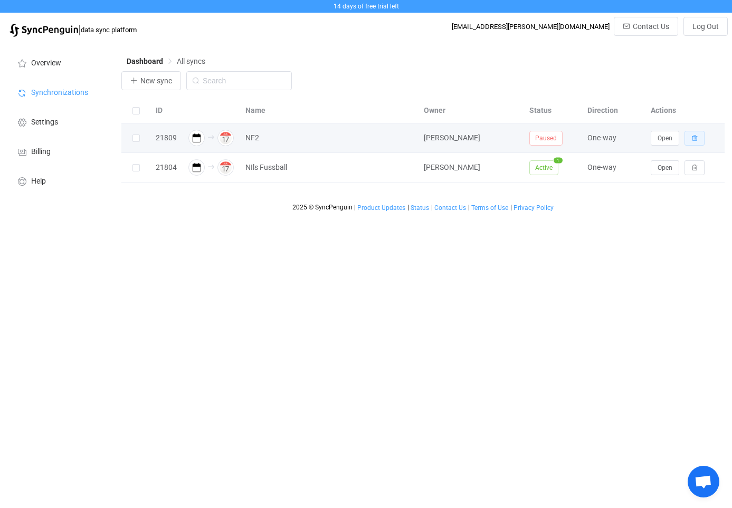
click at [696, 141] on icon "button" at bounding box center [694, 138] width 6 height 6
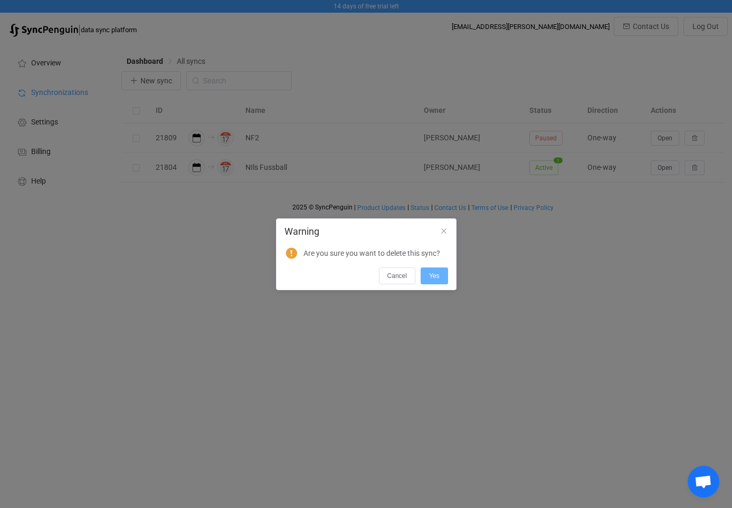
click at [432, 274] on span "Yes" at bounding box center [434, 275] width 11 height 7
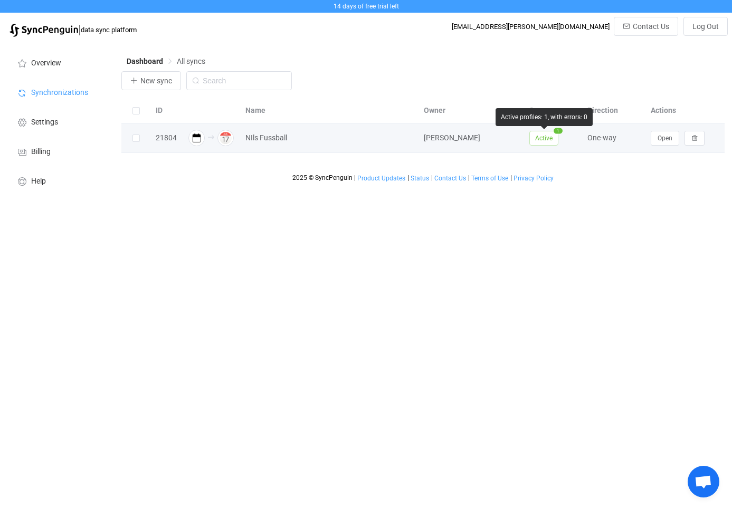
click at [546, 140] on span "Active" at bounding box center [543, 138] width 29 height 15
click at [664, 142] on span "Open" at bounding box center [665, 138] width 15 height 7
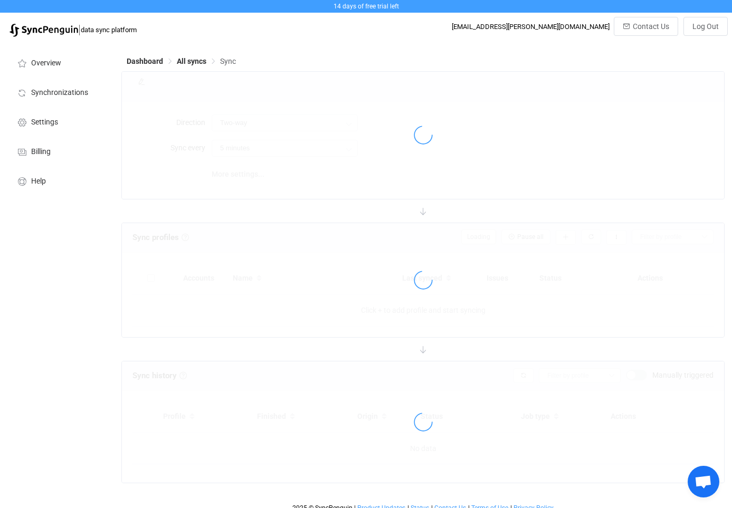
type input "iCalendar .ICS → iCloud"
type input "30 minutes"
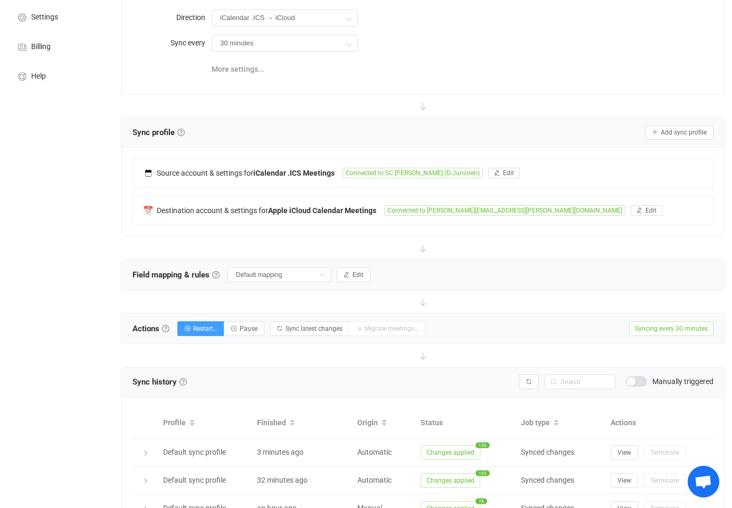
scroll to position [104, 0]
click at [218, 277] on link at bounding box center [215, 275] width 7 height 7
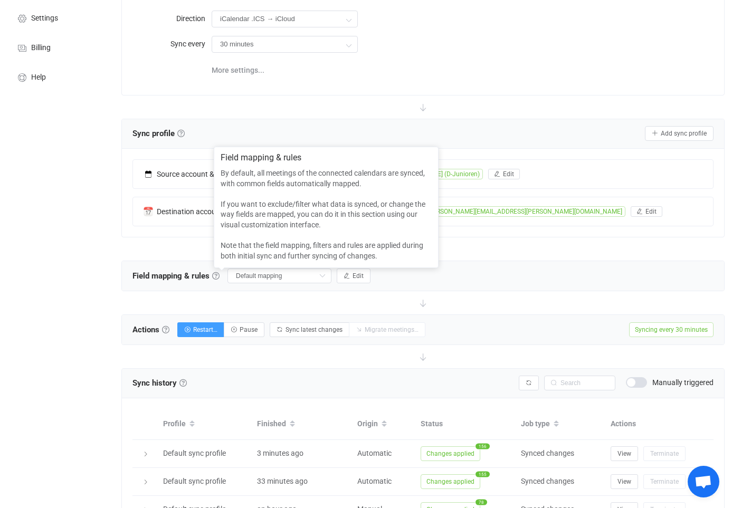
click at [214, 299] on div at bounding box center [422, 302] width 603 height 23
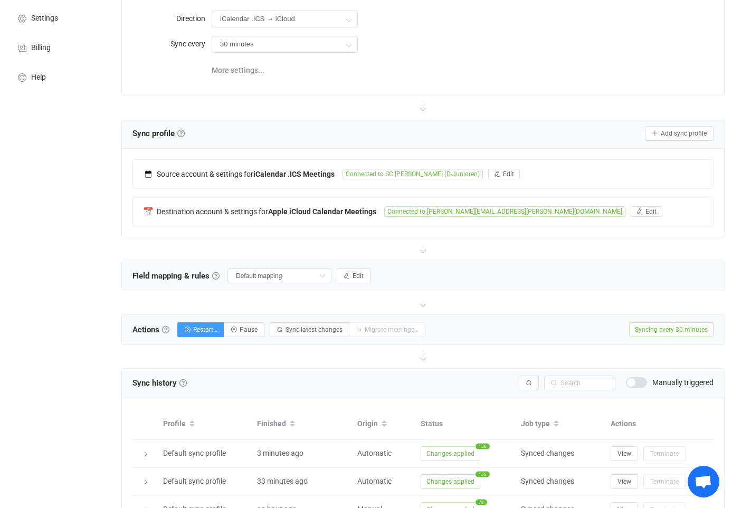
scroll to position [110, 0]
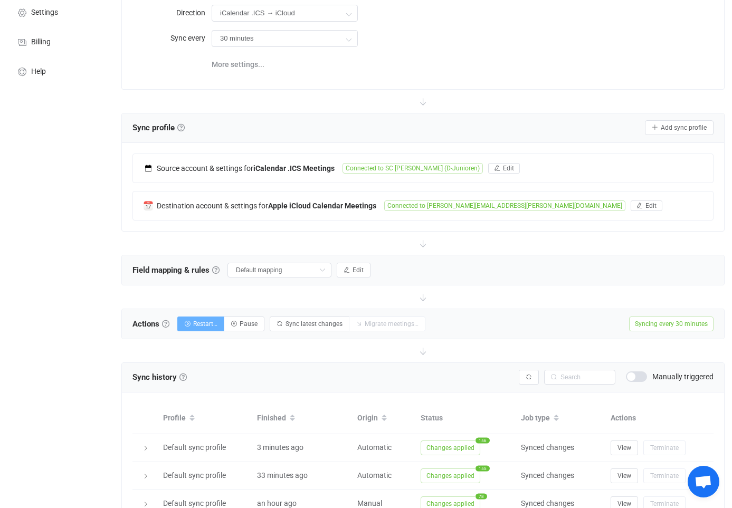
click at [190, 325] on icon "button" at bounding box center [187, 324] width 6 height 6
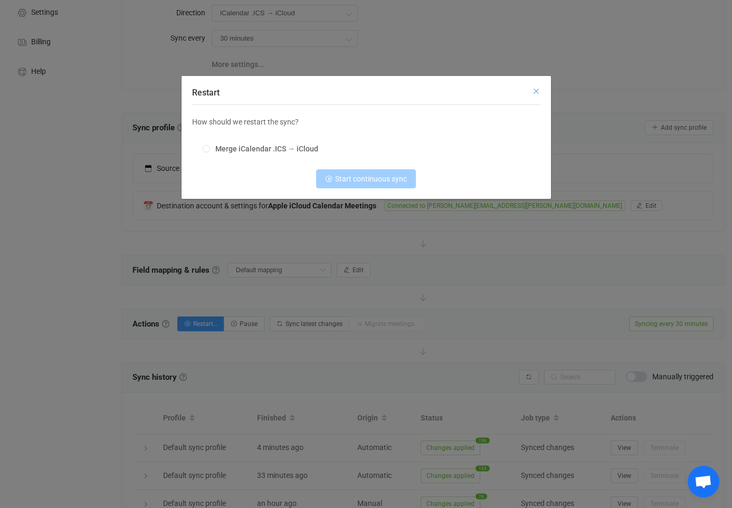
click at [536, 96] on icon "Close" at bounding box center [536, 91] width 8 height 8
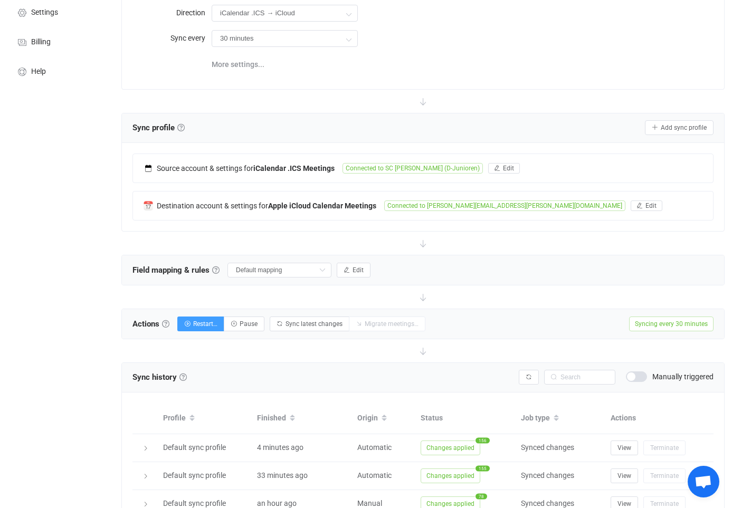
click at [248, 326] on span "Pause" at bounding box center [249, 323] width 18 height 7
click at [212, 322] on span "Start syncing…" at bounding box center [214, 323] width 42 height 7
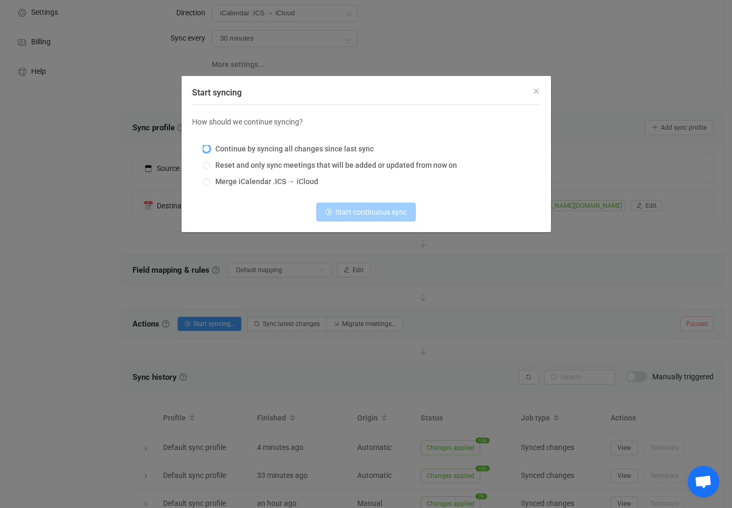
click at [209, 153] on span "Start syncing" at bounding box center [206, 148] width 7 height 7
click at [209, 154] on input "Continue by syncing all changes since last sync" at bounding box center [206, 149] width 7 height 8
radio input "true"
click at [249, 169] on span "Reset and only sync meetings that will be added or updated from now on" at bounding box center [333, 165] width 247 height 8
click at [210, 170] on input "Reset and only sync meetings that will be added or updated from now on" at bounding box center [206, 165] width 7 height 8
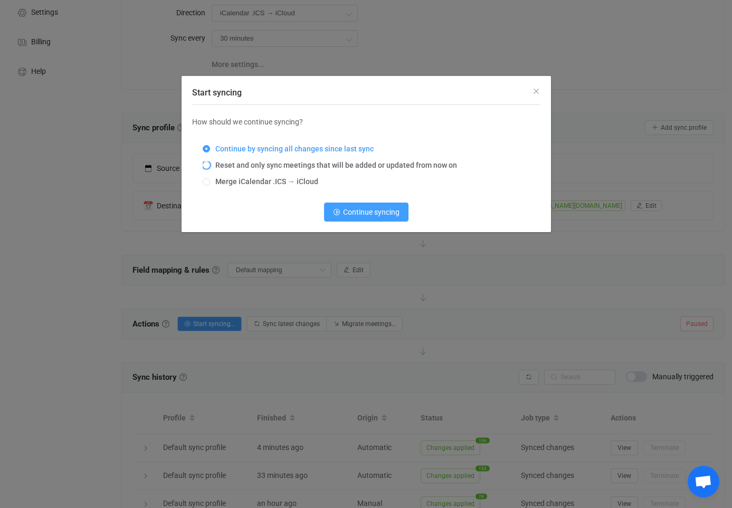
radio input "true"
radio input "false"
radio input "true"
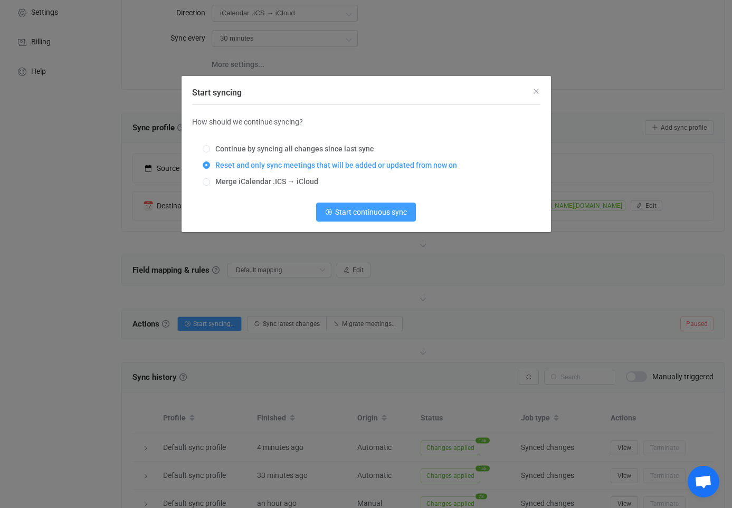
click at [347, 216] on span "Start continuous sync" at bounding box center [371, 212] width 72 height 8
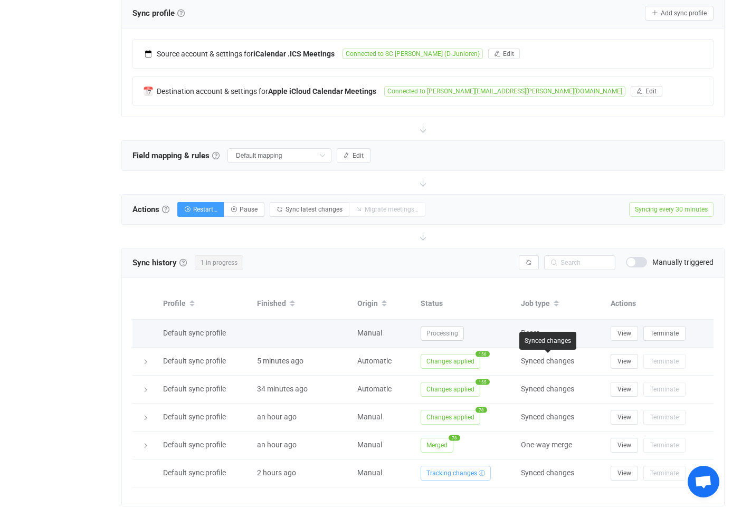
scroll to position [224, 0]
click at [624, 335] on span "View" at bounding box center [624, 333] width 14 height 7
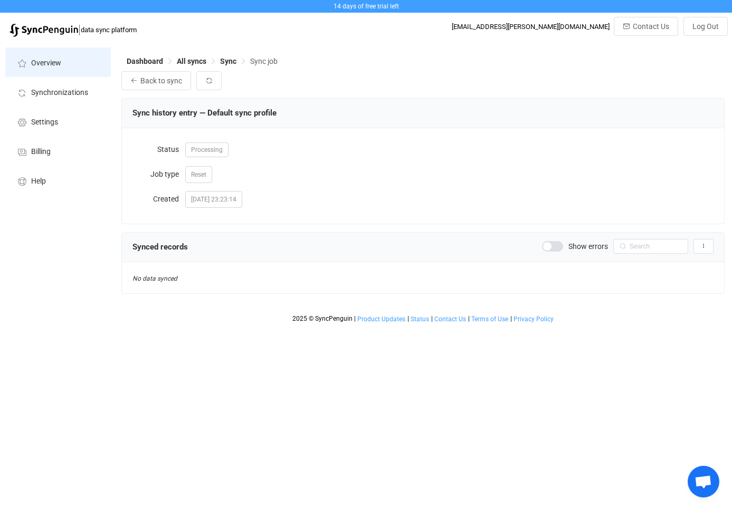
click at [43, 60] on span "Overview" at bounding box center [46, 63] width 30 height 8
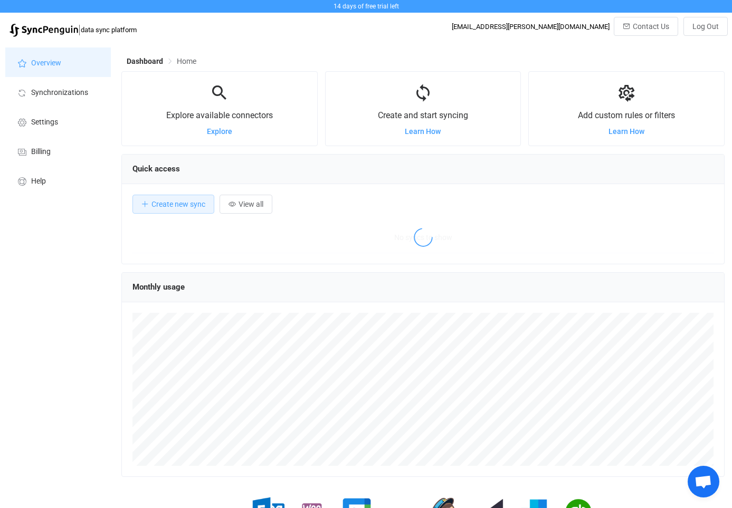
scroll to position [205, 603]
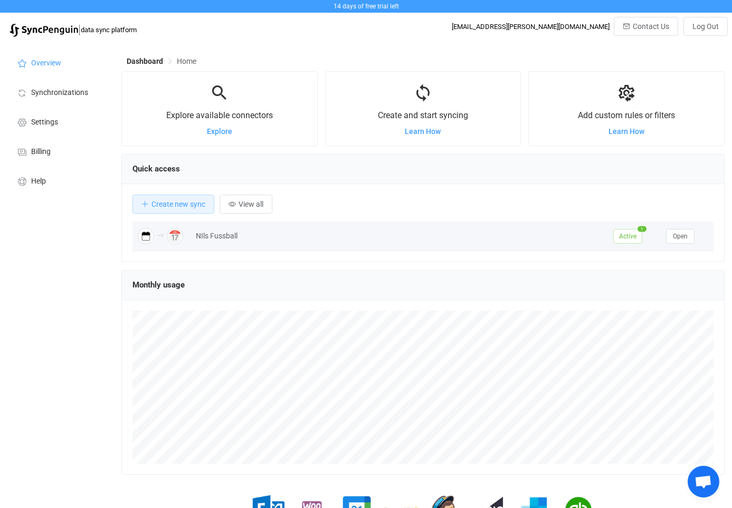
click at [471, 235] on div "NIls Fussball" at bounding box center [399, 236] width 417 height 12
click at [686, 238] on span "Open" at bounding box center [680, 236] width 15 height 7
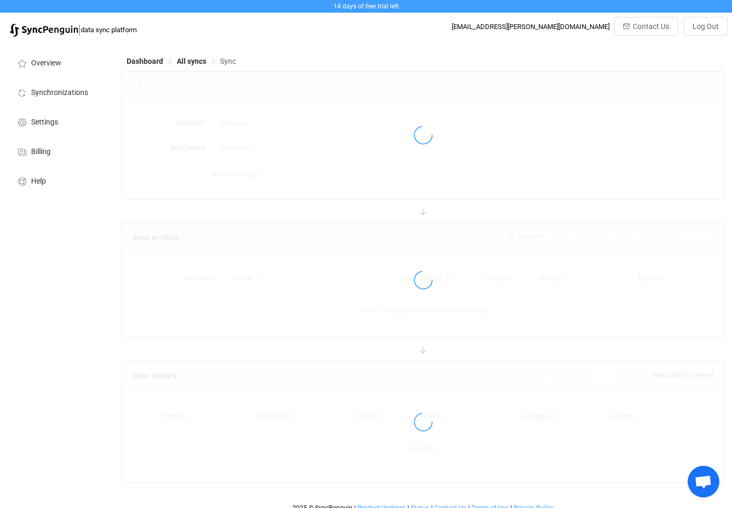
type input "iCalendar .ICS → iCloud"
type input "30 minutes"
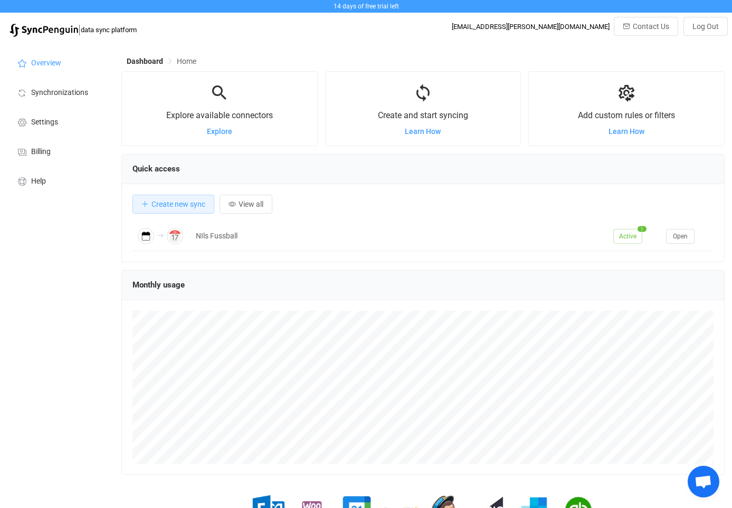
scroll to position [205, 603]
click at [424, 100] on icon at bounding box center [423, 93] width 20 height 20
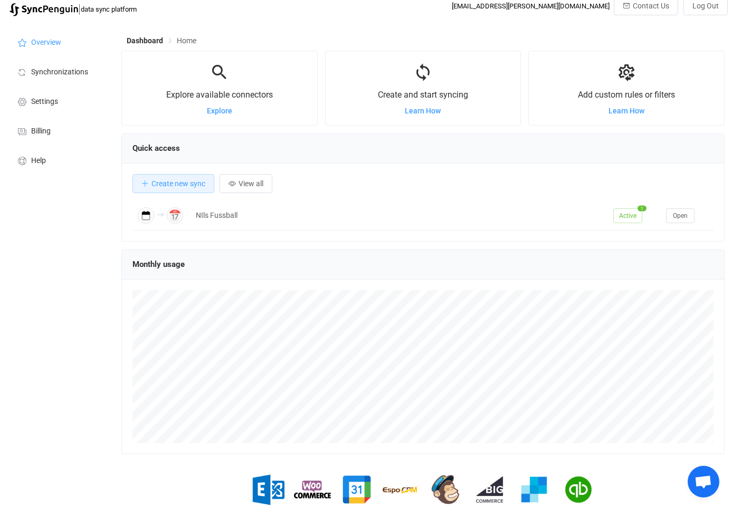
scroll to position [23, 0]
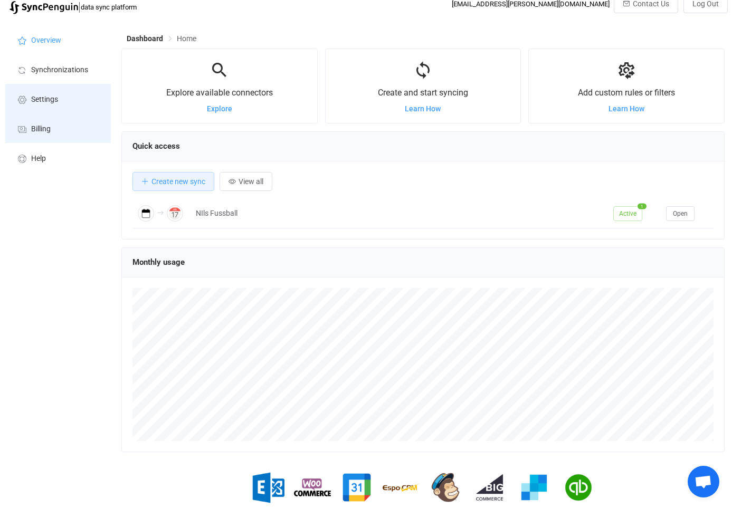
click at [47, 129] on span "Billing" at bounding box center [41, 129] width 20 height 8
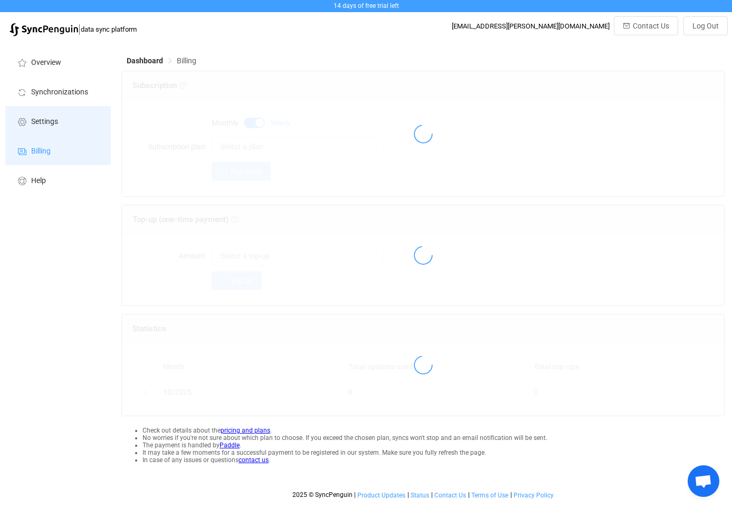
scroll to position [1, 0]
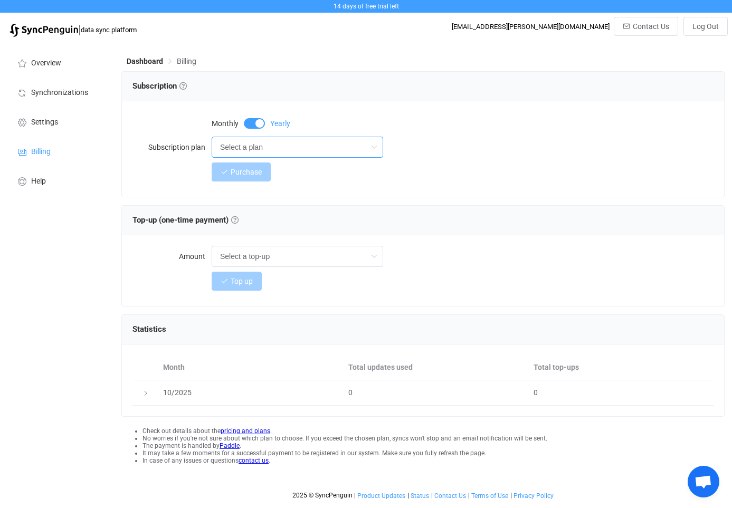
click at [298, 150] on input "Select a plan" at bounding box center [298, 147] width 172 height 21
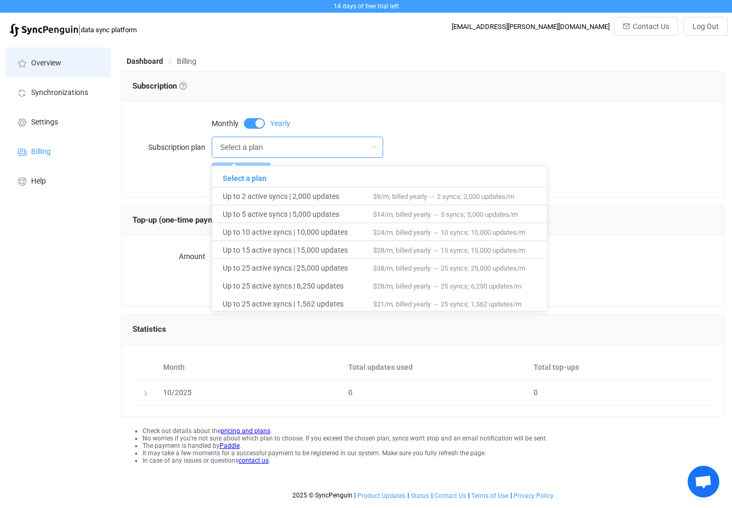
click at [50, 63] on span "Overview" at bounding box center [46, 63] width 30 height 8
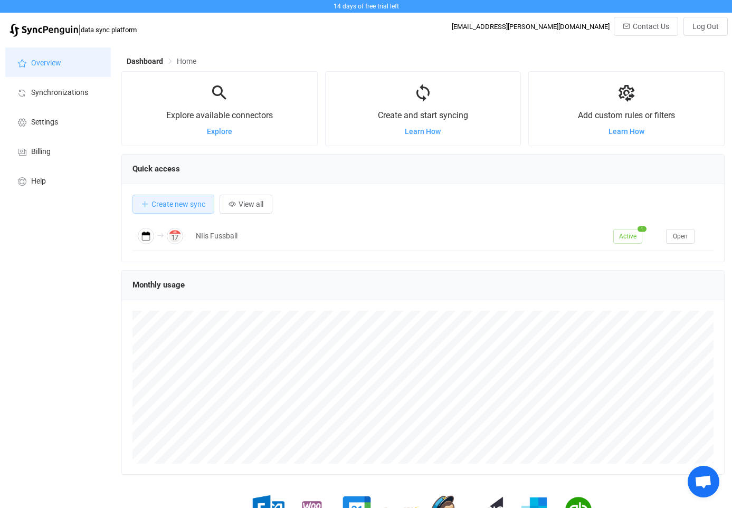
scroll to position [205, 603]
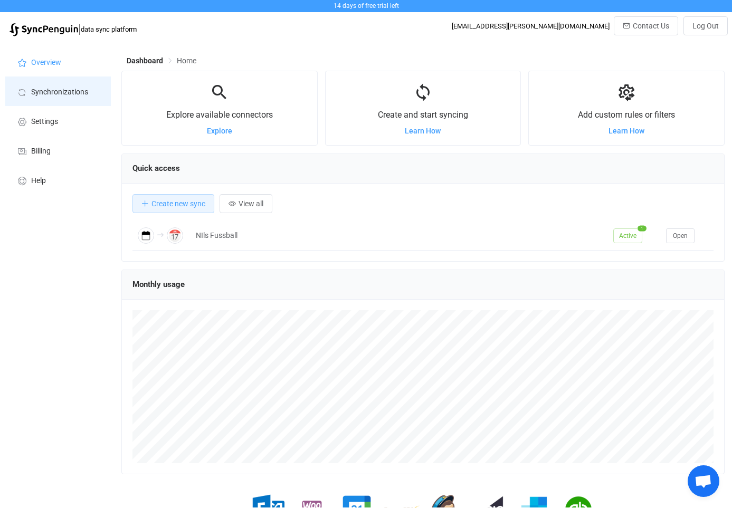
click at [75, 85] on li "Synchronizations" at bounding box center [58, 92] width 106 height 30
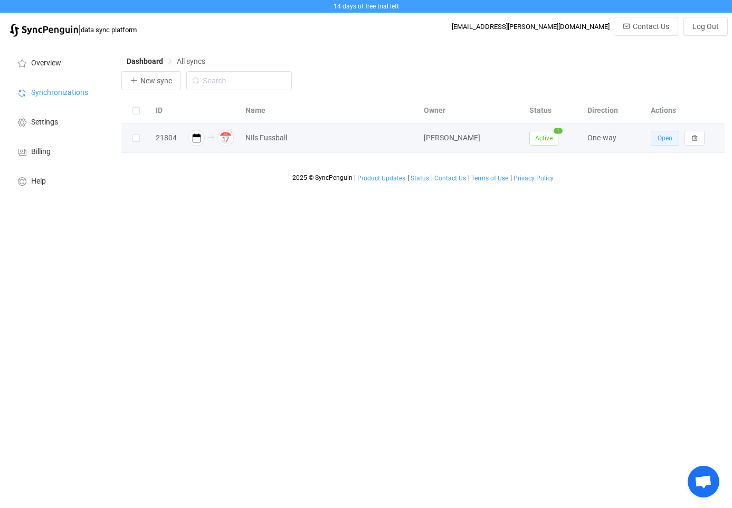
click at [663, 137] on span "Open" at bounding box center [665, 138] width 15 height 7
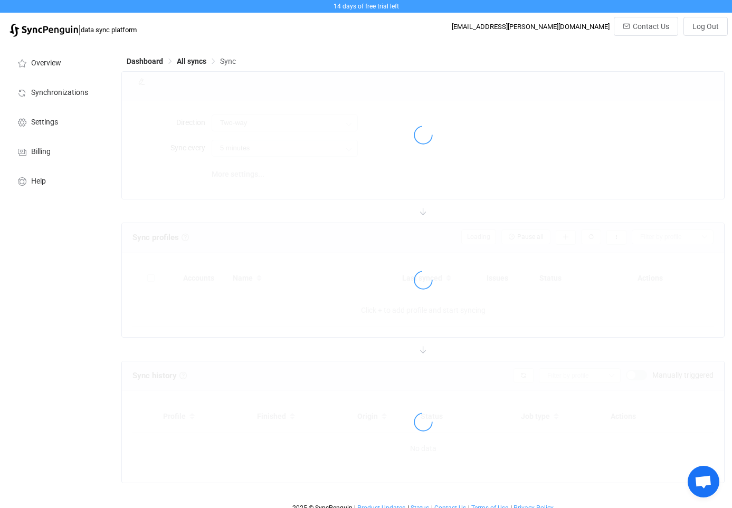
type input "iCalendar .ICS → iCloud"
type input "30 minutes"
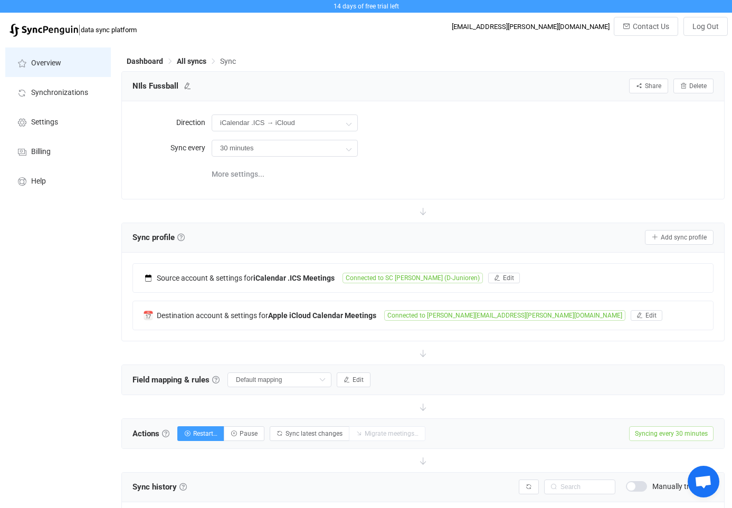
click at [49, 64] on span "Overview" at bounding box center [46, 63] width 30 height 8
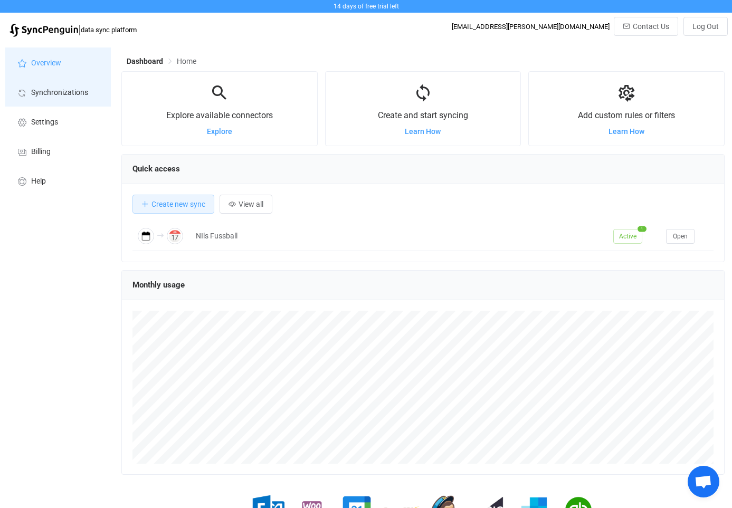
scroll to position [205, 603]
click at [57, 92] on span "Synchronizations" at bounding box center [59, 93] width 57 height 8
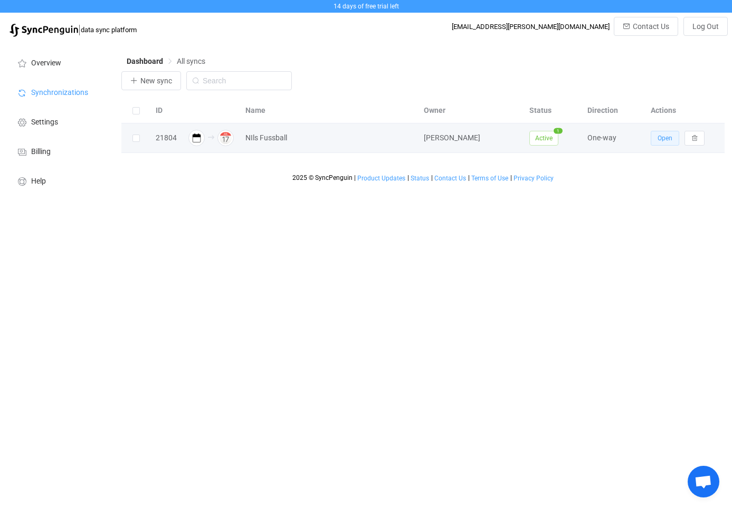
click at [656, 138] on button "Open" at bounding box center [665, 138] width 28 height 15
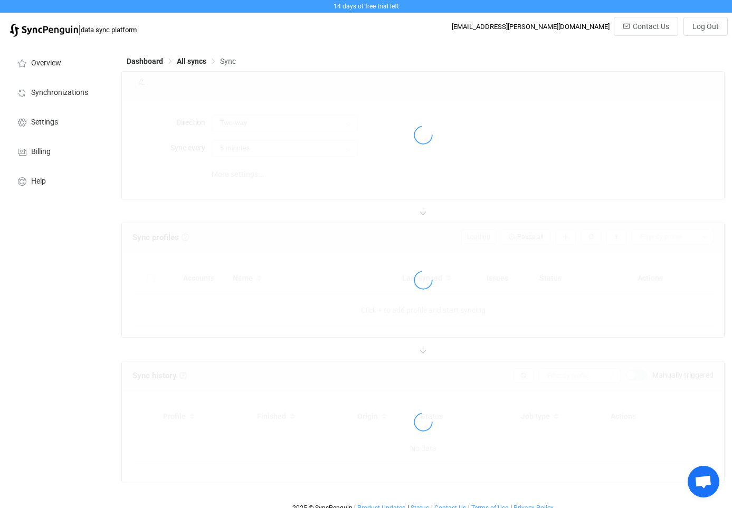
type input "iCalendar .ICS → iCloud"
type input "30 minutes"
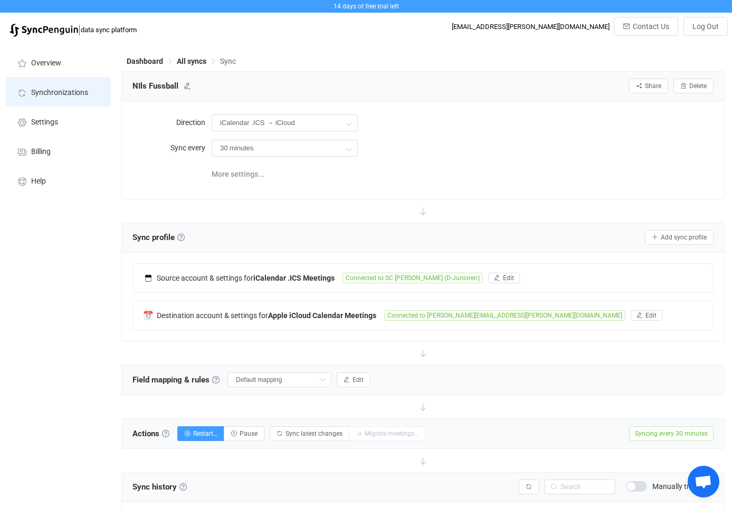
click at [66, 100] on li "Synchronizations" at bounding box center [58, 92] width 106 height 30
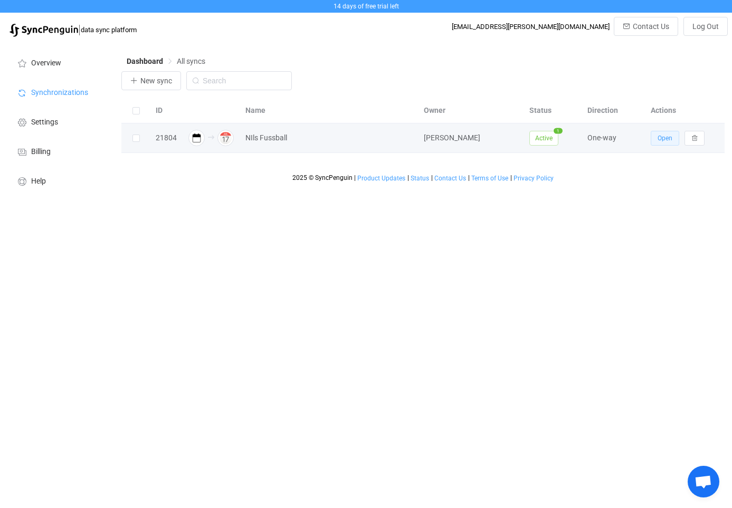
click at [663, 141] on span "Open" at bounding box center [665, 138] width 15 height 7
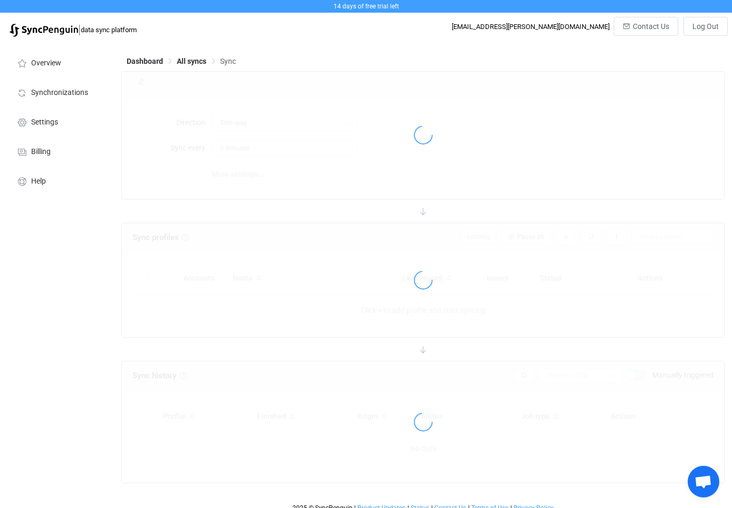
type input "iCalendar .ICS → iCloud"
type input "30 minutes"
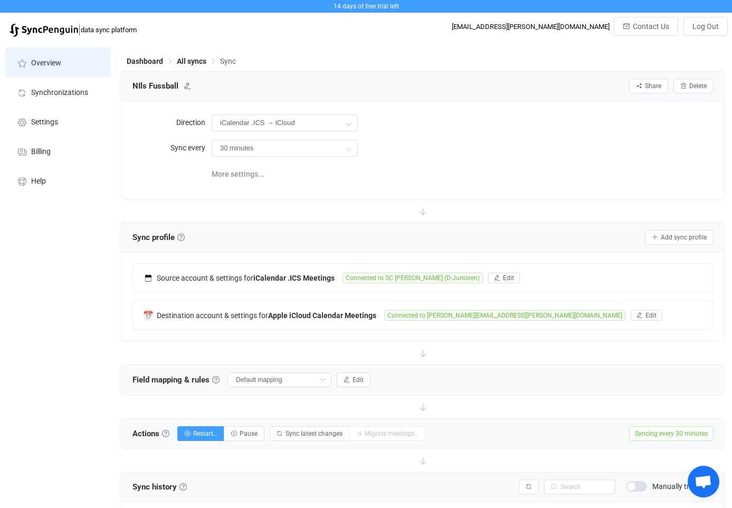
click at [50, 68] on li "Overview" at bounding box center [58, 62] width 106 height 30
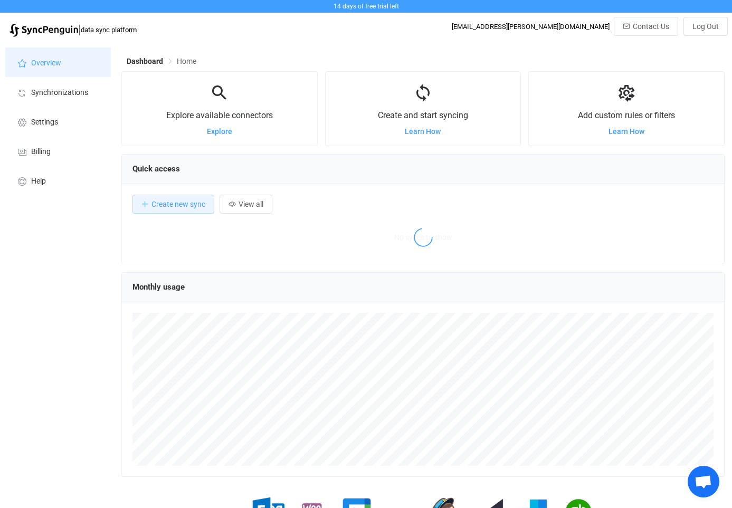
scroll to position [205, 603]
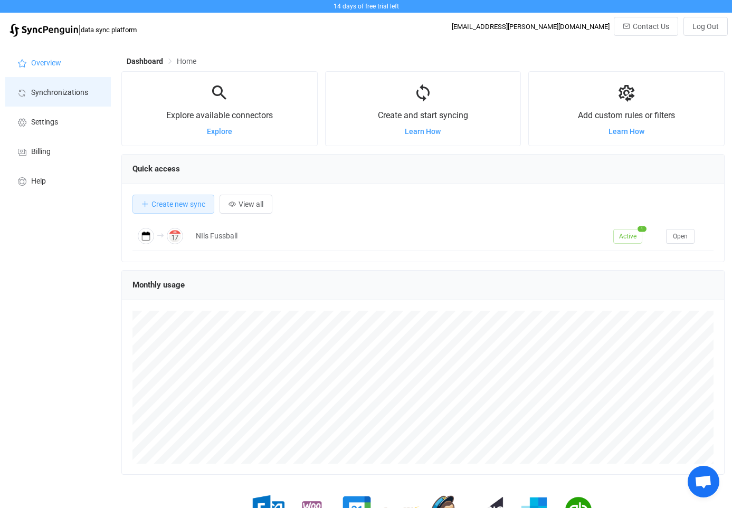
click at [49, 92] on span "Synchronizations" at bounding box center [59, 93] width 57 height 8
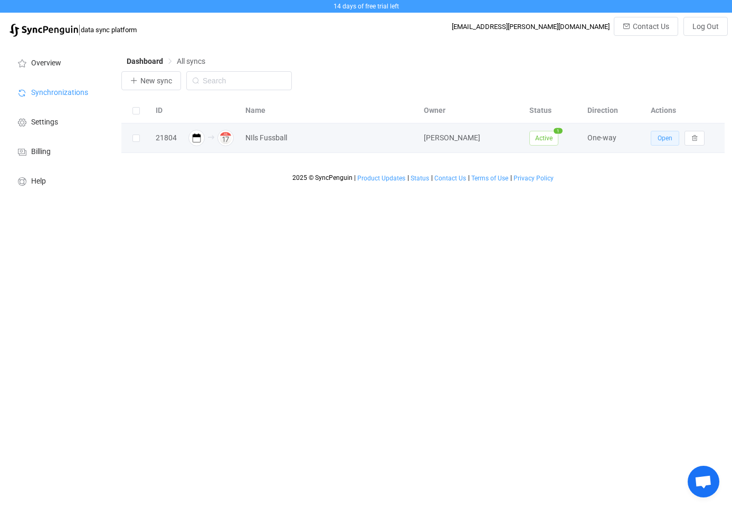
click at [667, 139] on span "Open" at bounding box center [665, 138] width 15 height 7
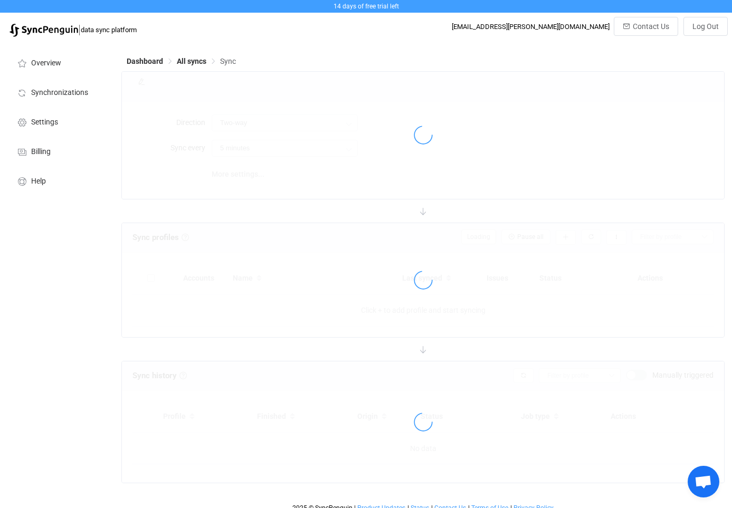
type input "iCalendar .ICS → iCloud"
type input "30 minutes"
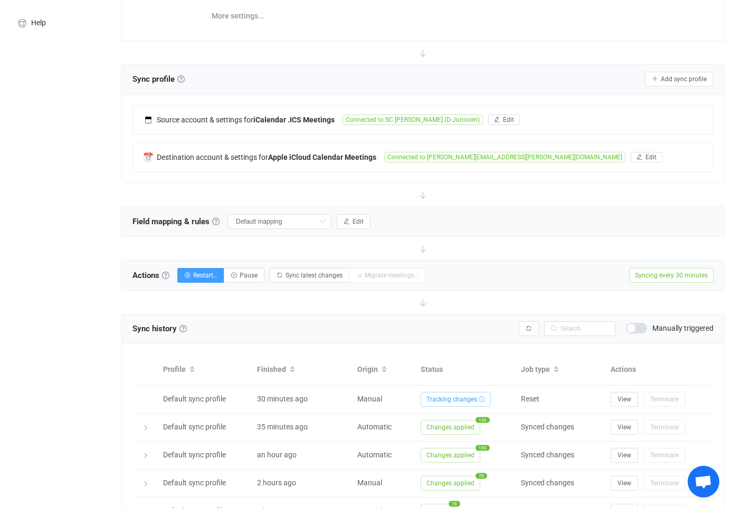
scroll to position [167, 0]
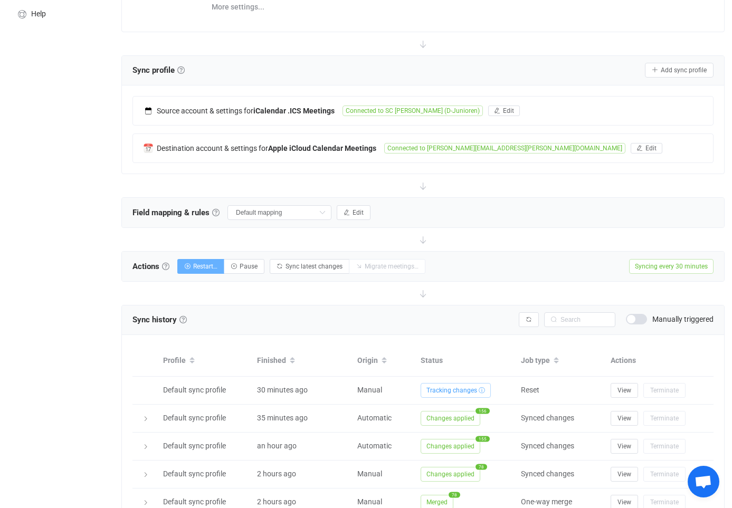
click at [199, 265] on span "Restart…" at bounding box center [205, 266] width 24 height 7
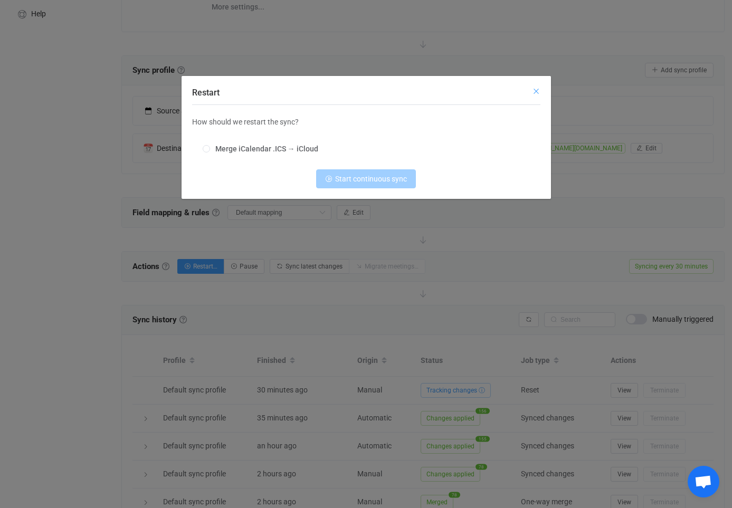
click at [535, 96] on icon "Close" at bounding box center [536, 91] width 8 height 8
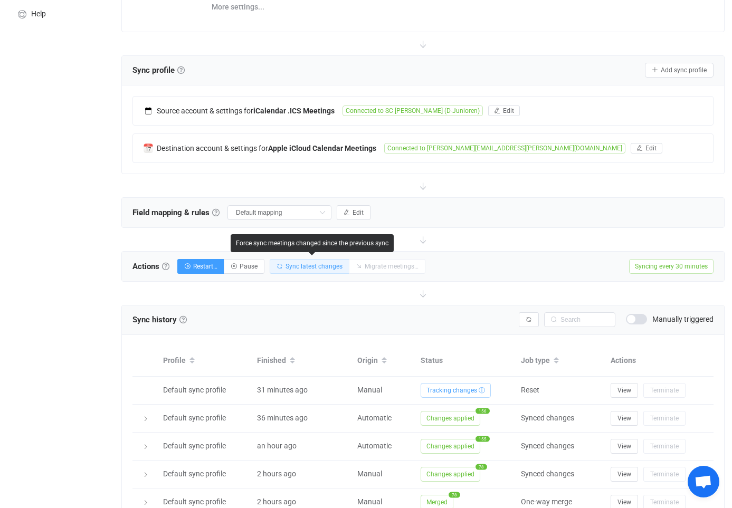
click at [328, 266] on span "Sync latest changes" at bounding box center [313, 266] width 57 height 7
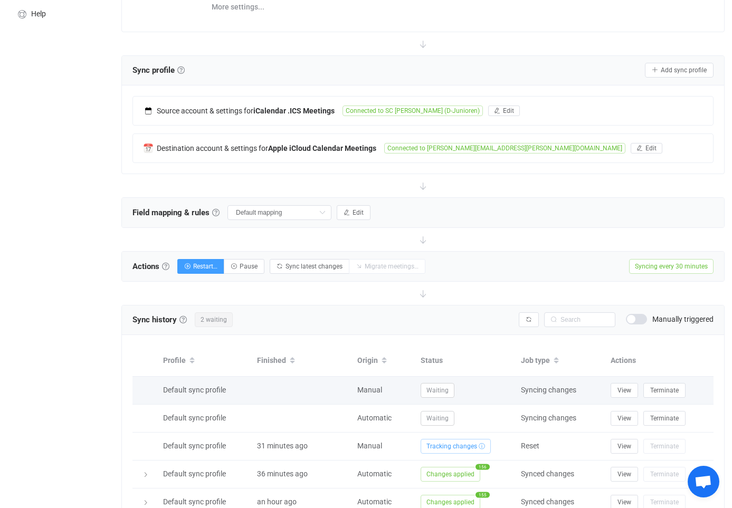
click at [673, 390] on span "Terminate" at bounding box center [664, 390] width 28 height 7
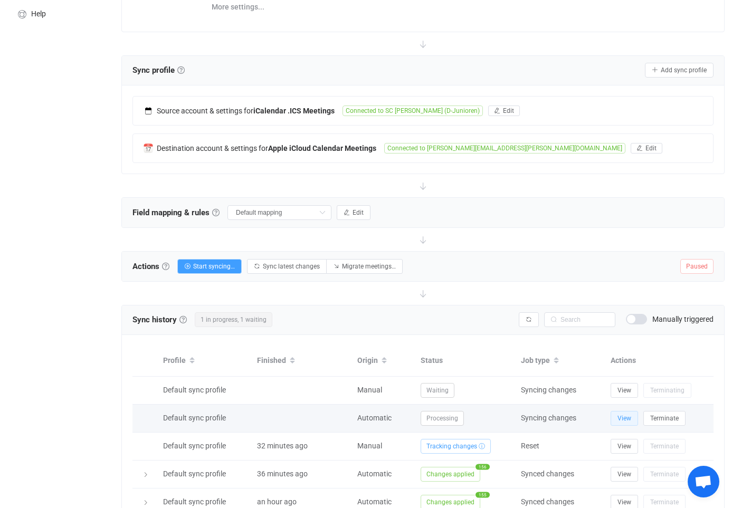
click at [621, 416] on span "View" at bounding box center [624, 418] width 14 height 7
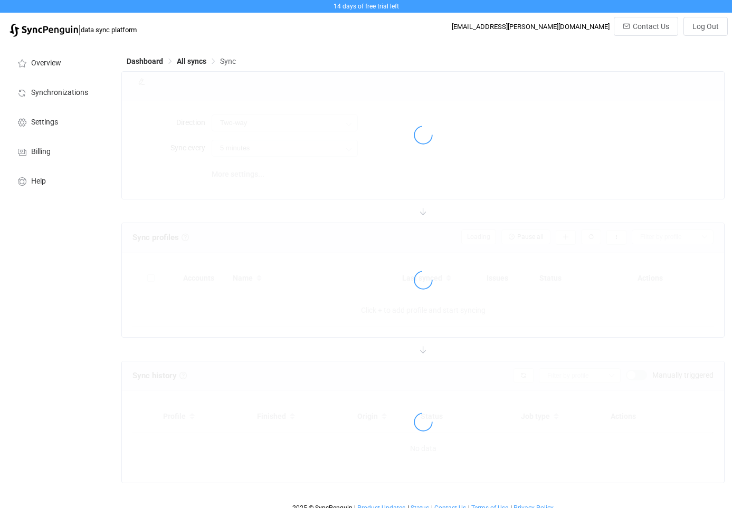
scroll to position [1, 0]
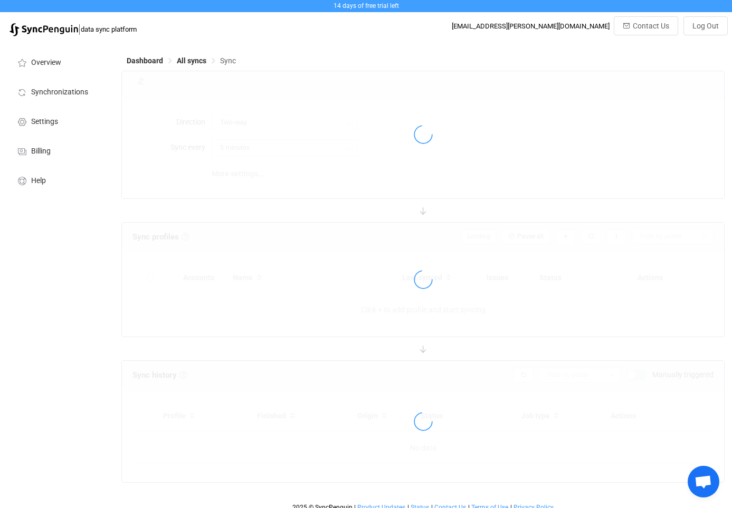
type input "iCalendar .ICS → iCloud"
type input "30 minutes"
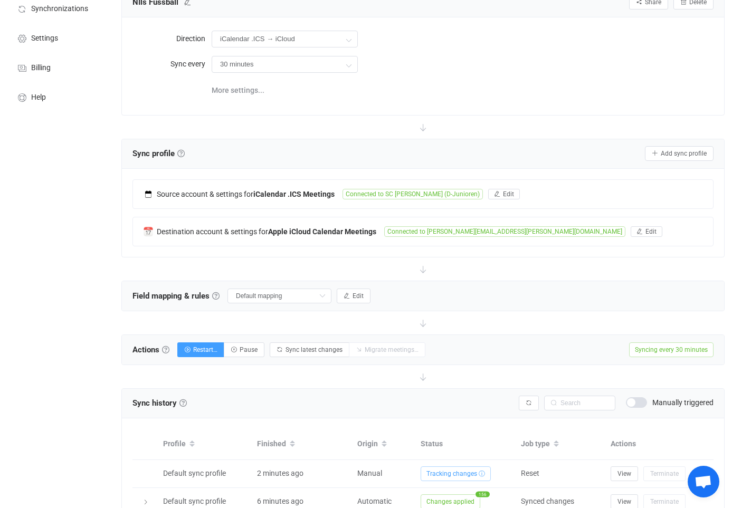
scroll to position [62, 0]
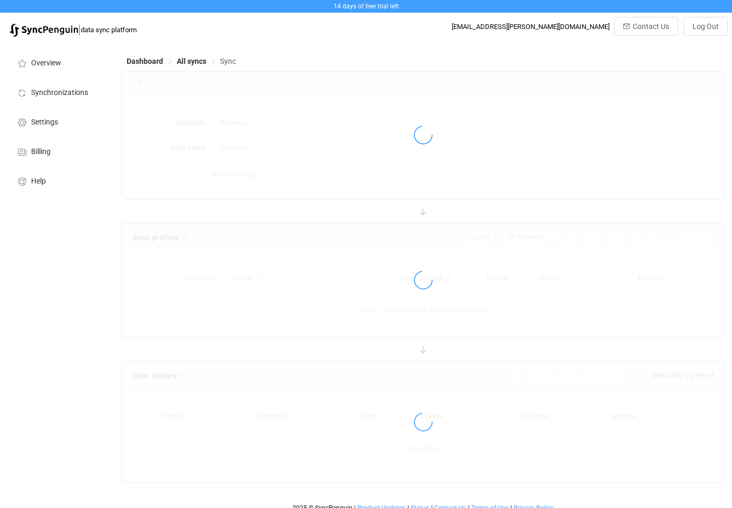
scroll to position [1, 0]
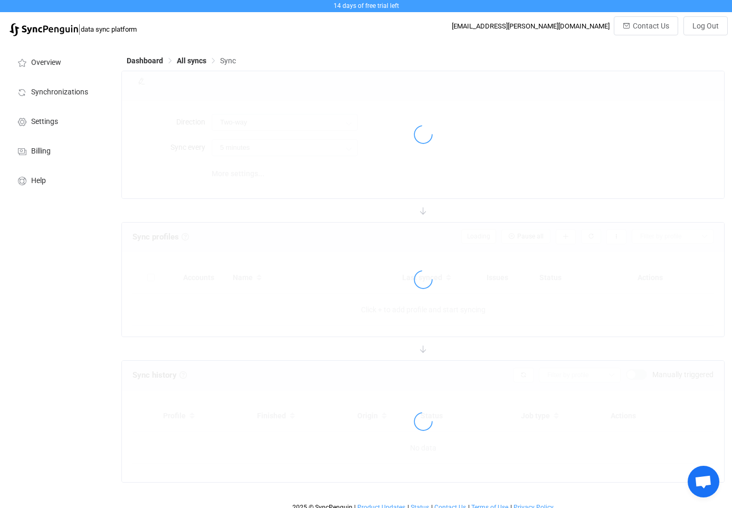
type input "iCalendar .ICS → iCloud"
type input "30 minutes"
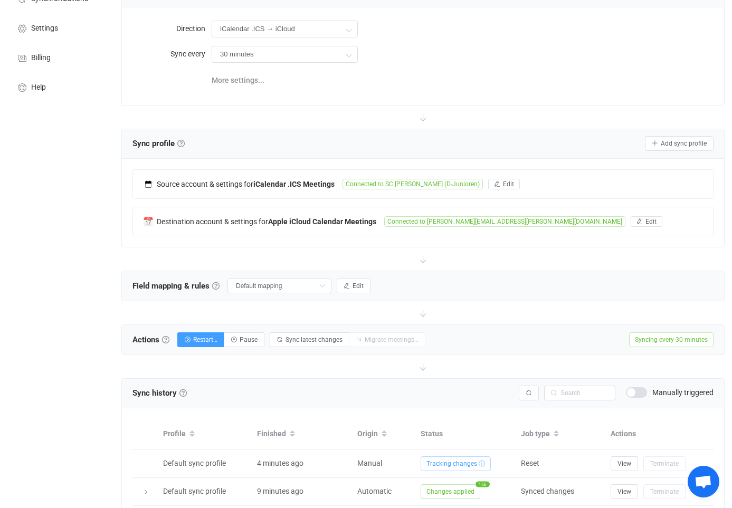
scroll to position [0, 0]
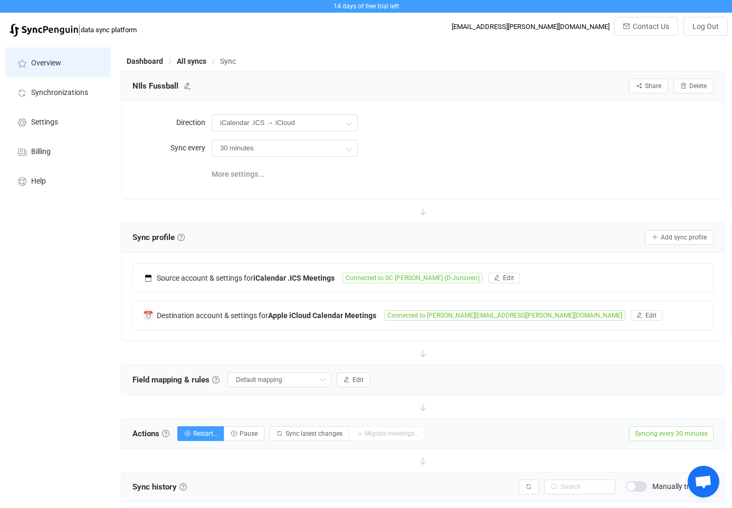
click at [46, 62] on span "Overview" at bounding box center [46, 63] width 30 height 8
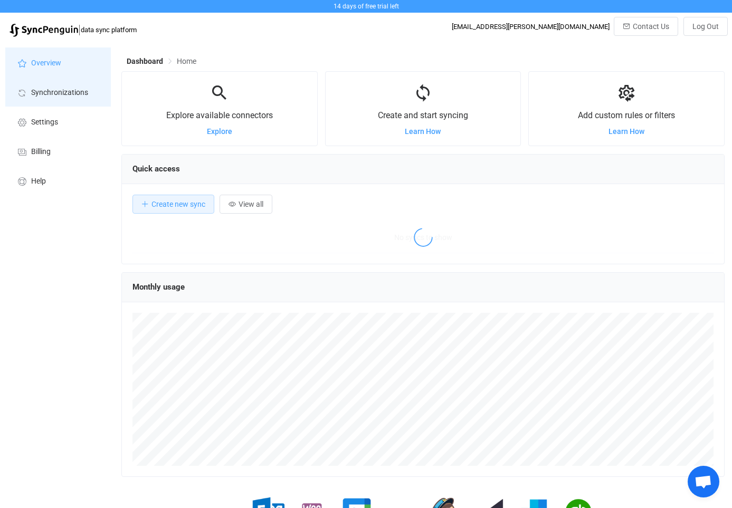
scroll to position [205, 603]
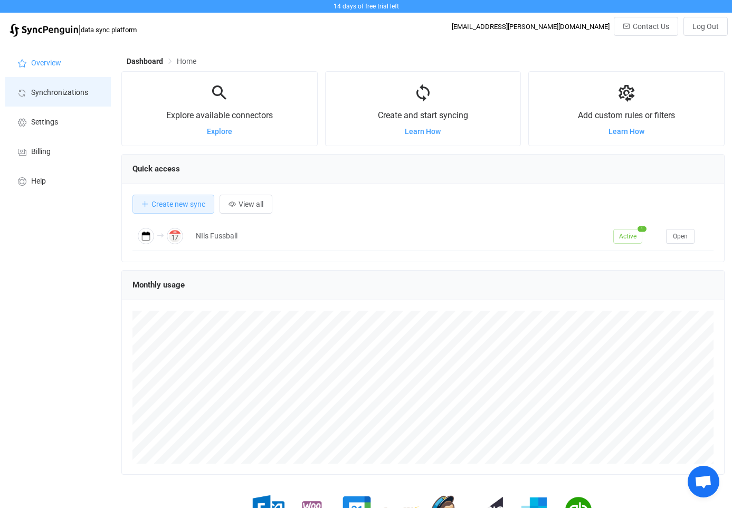
click at [56, 106] on li "Synchronizations" at bounding box center [58, 92] width 106 height 30
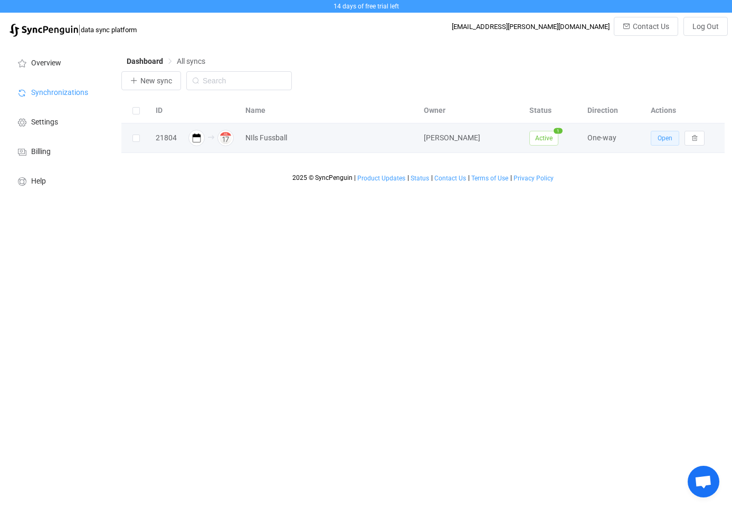
click at [663, 139] on span "Open" at bounding box center [665, 138] width 15 height 7
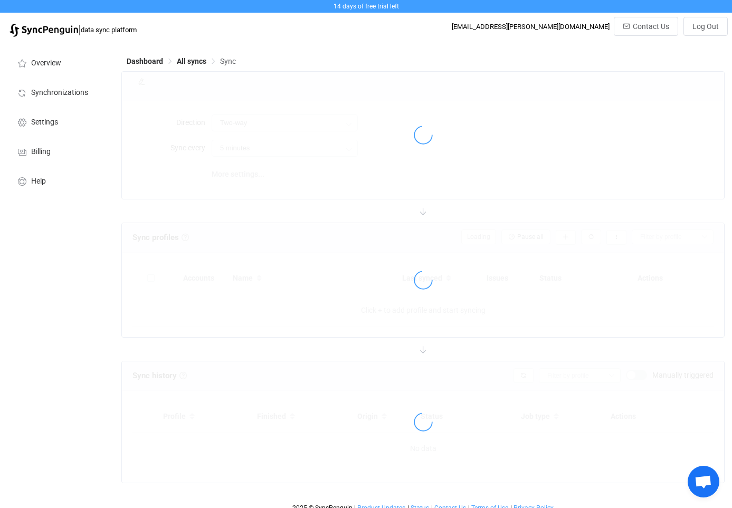
type input "iCalendar .ICS → iCloud"
type input "30 minutes"
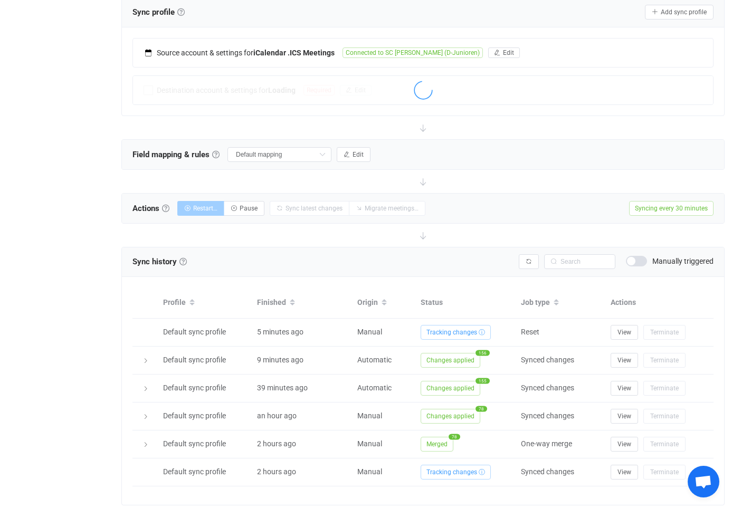
scroll to position [224, 0]
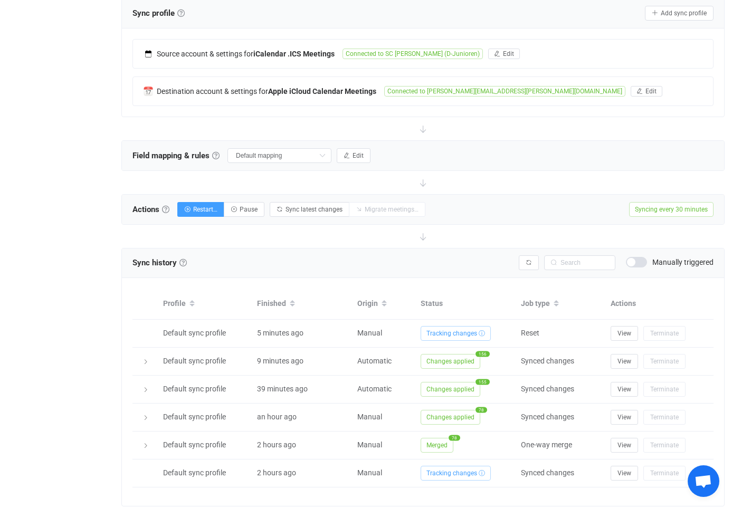
click at [642, 264] on span at bounding box center [636, 263] width 21 height 11
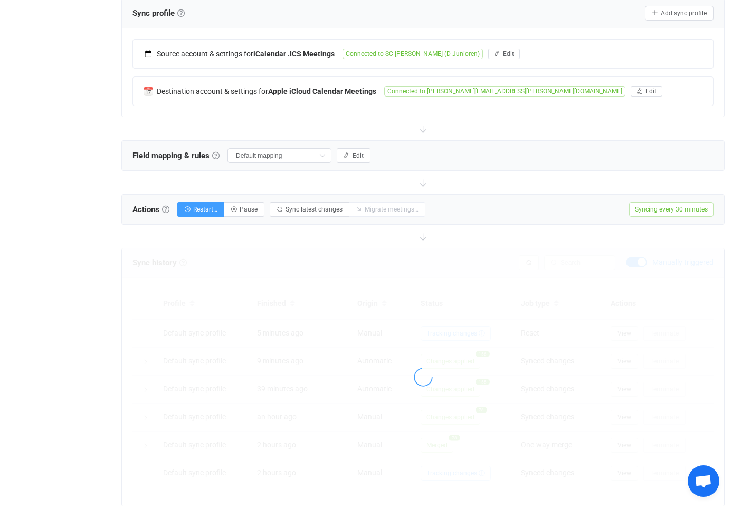
scroll to position [168, 0]
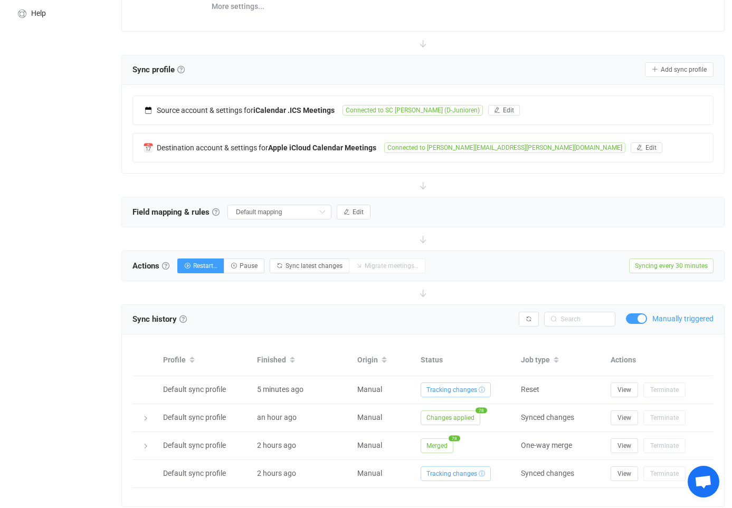
click at [632, 320] on span at bounding box center [636, 318] width 21 height 11
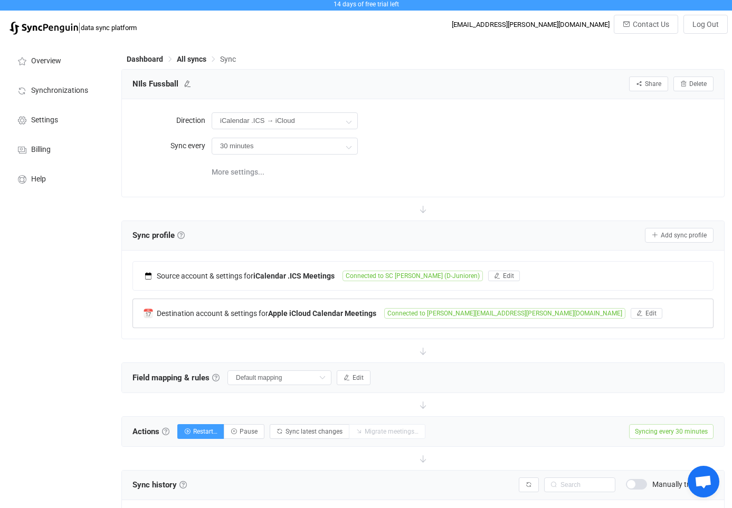
scroll to position [0, 0]
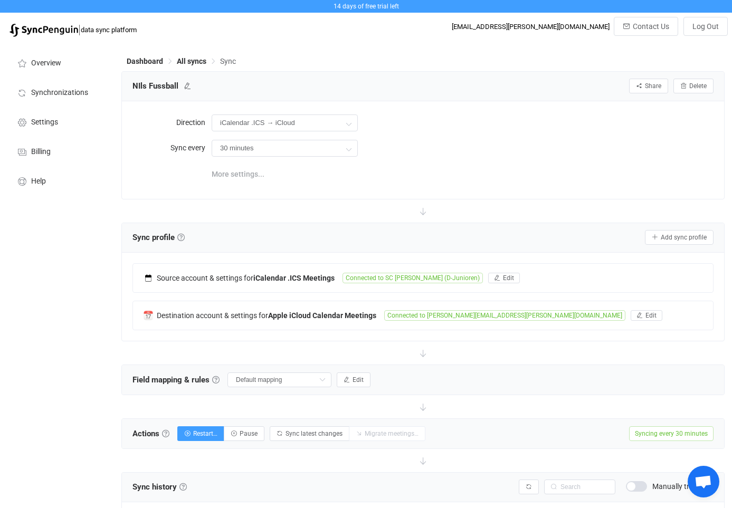
click at [242, 173] on span "More settings..." at bounding box center [238, 174] width 53 height 21
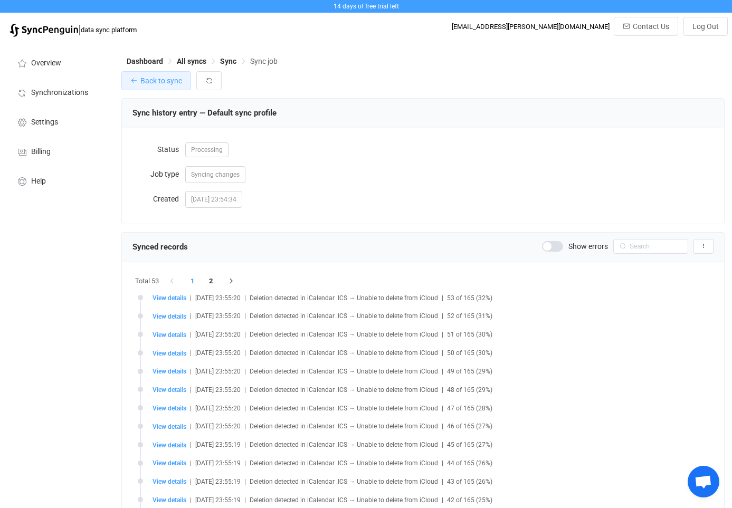
click at [138, 82] on button "Back to sync" at bounding box center [156, 80] width 70 height 19
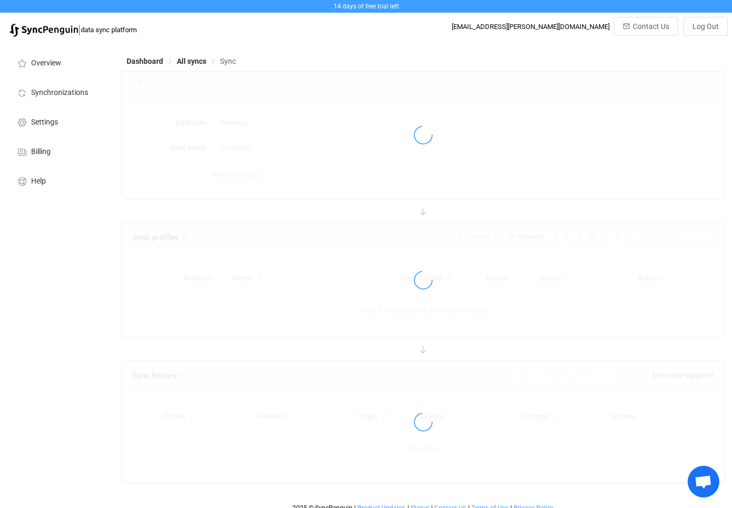
type input "iCalendar .ICS → iCloud"
type input "30 minutes"
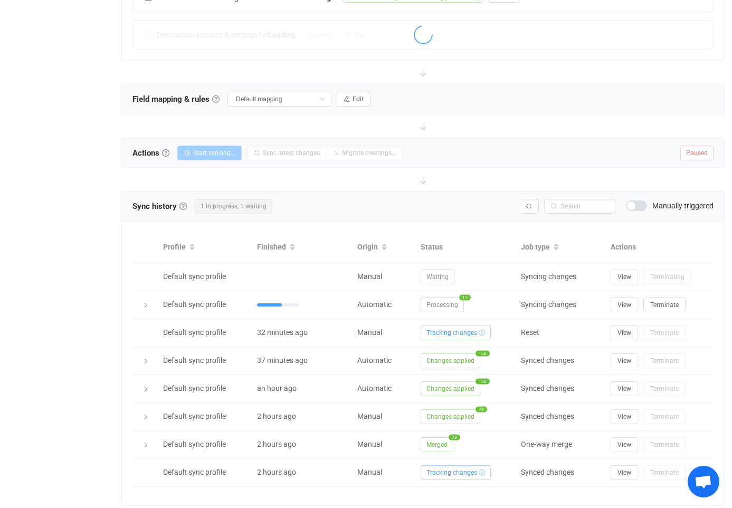
scroll to position [280, 0]
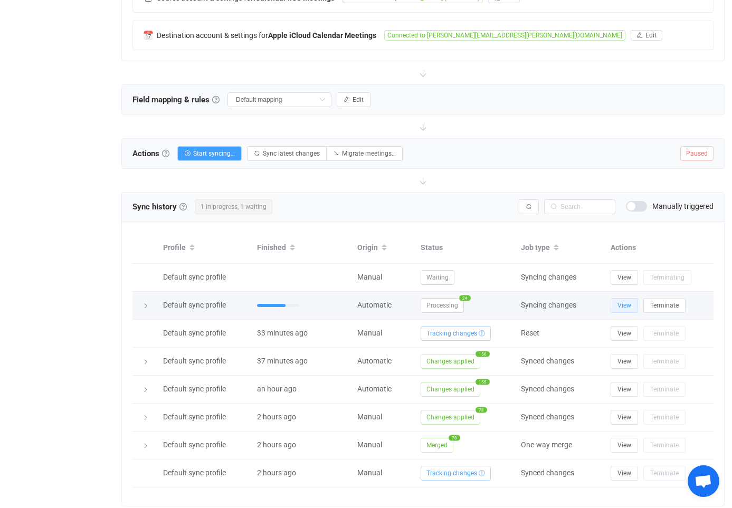
click at [617, 303] on span "View" at bounding box center [624, 305] width 14 height 7
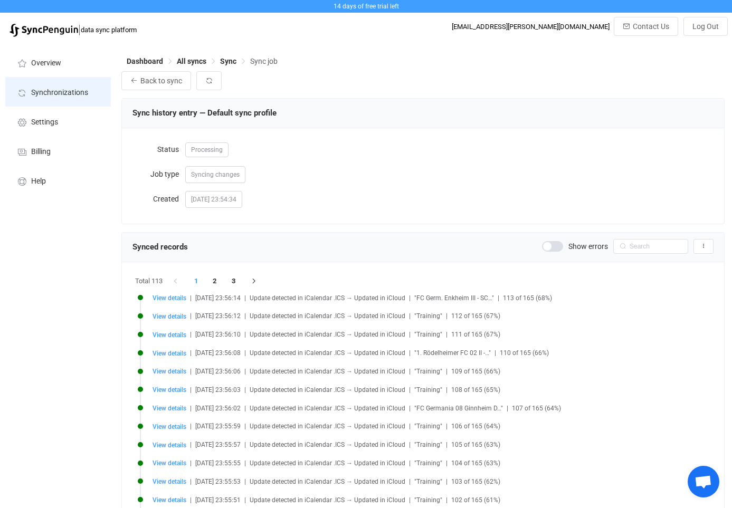
click at [69, 98] on li "Synchronizations" at bounding box center [58, 92] width 106 height 30
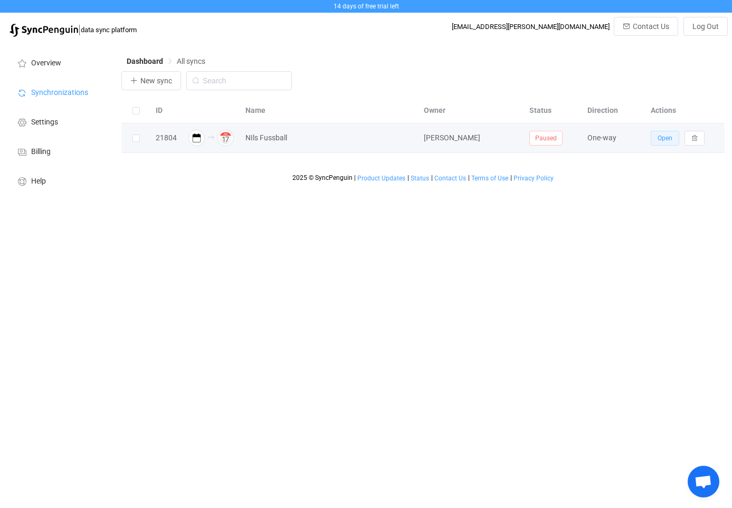
click at [664, 137] on span "Open" at bounding box center [665, 138] width 15 height 7
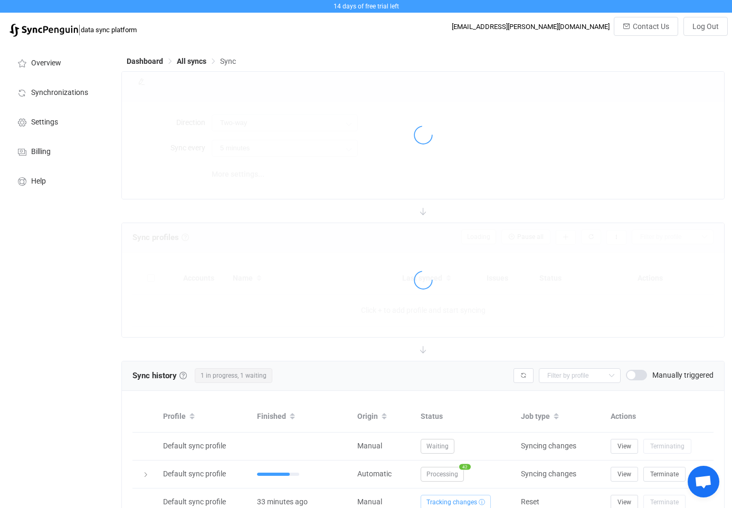
type input "iCalendar .ICS → iCloud"
type input "30 minutes"
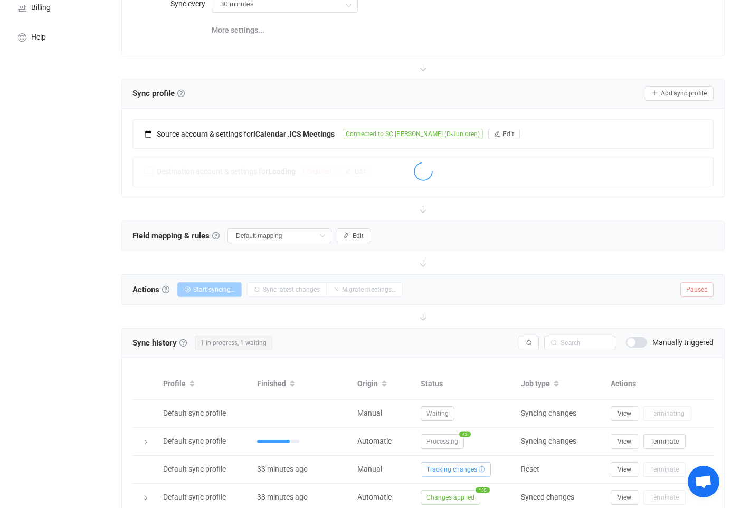
scroll to position [145, 0]
click at [698, 290] on span "Paused" at bounding box center [696, 288] width 33 height 15
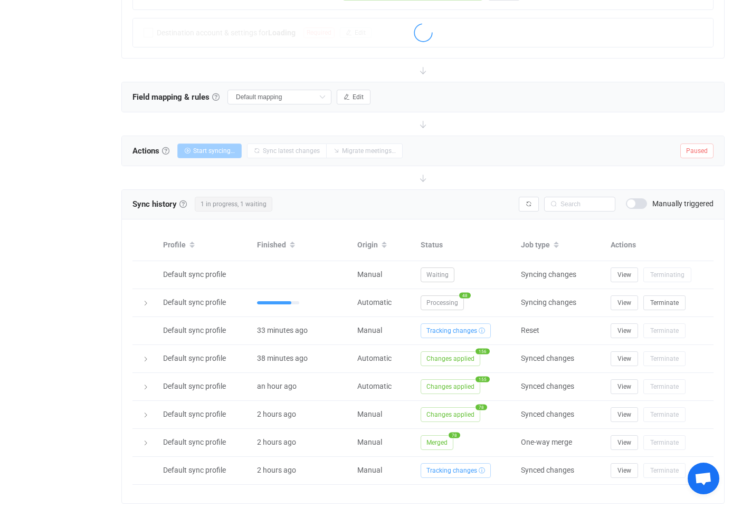
scroll to position [280, 0]
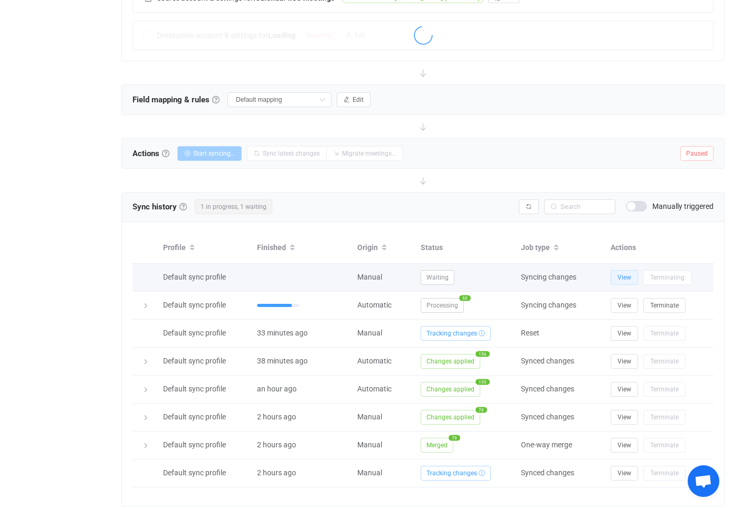
click at [623, 277] on span "View" at bounding box center [624, 277] width 14 height 7
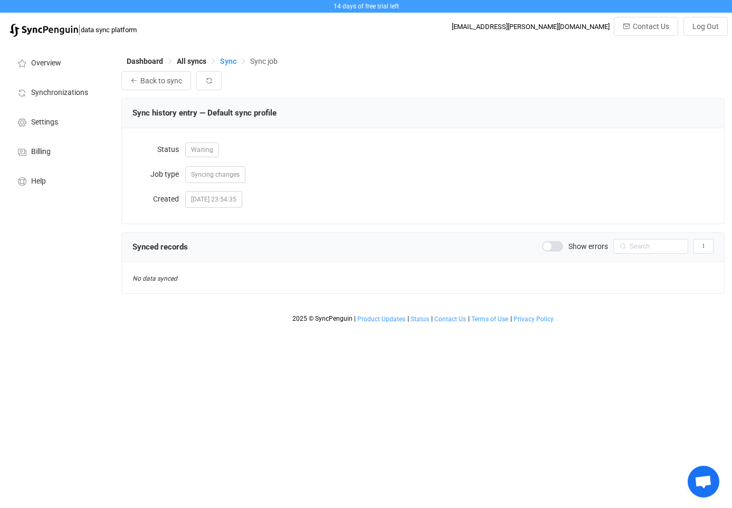
click at [225, 64] on span "Sync" at bounding box center [228, 61] width 16 height 8
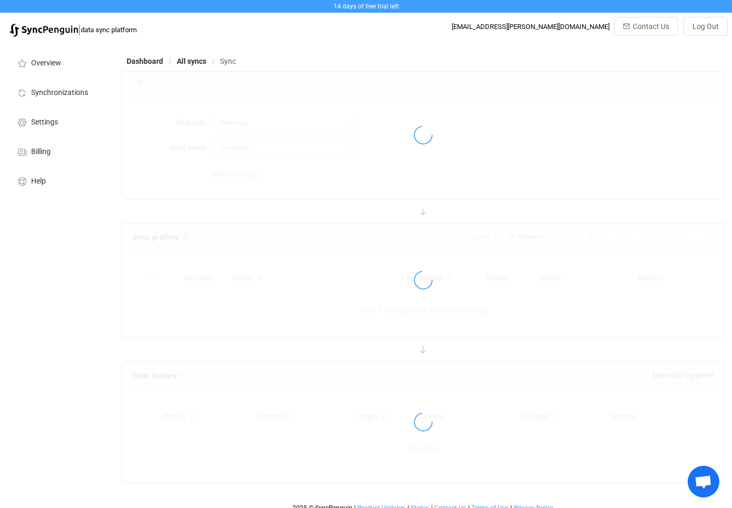
type input "iCalendar .ICS → iCloud"
type input "30 minutes"
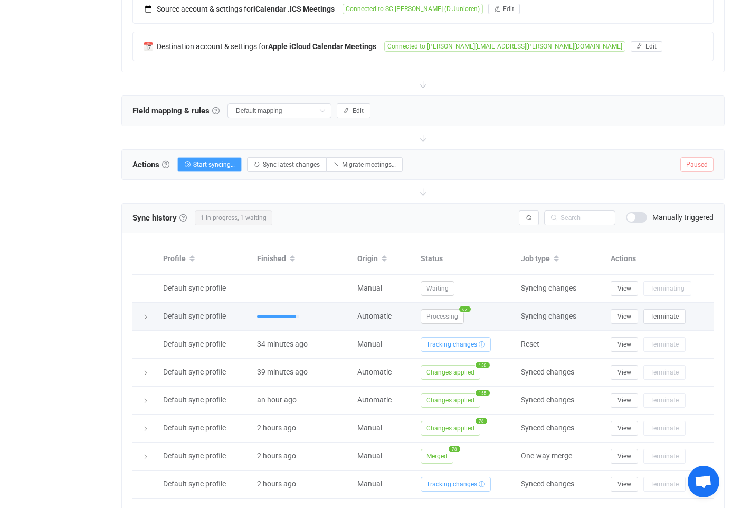
scroll to position [280, 0]
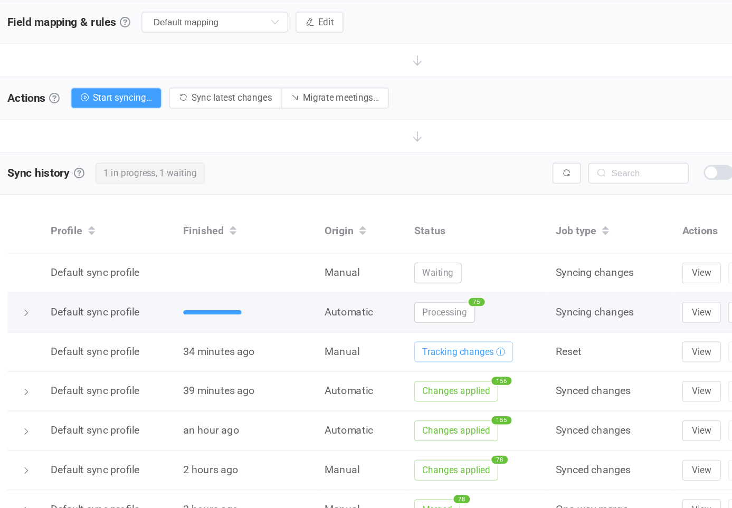
click at [142, 303] on icon at bounding box center [145, 306] width 6 height 6
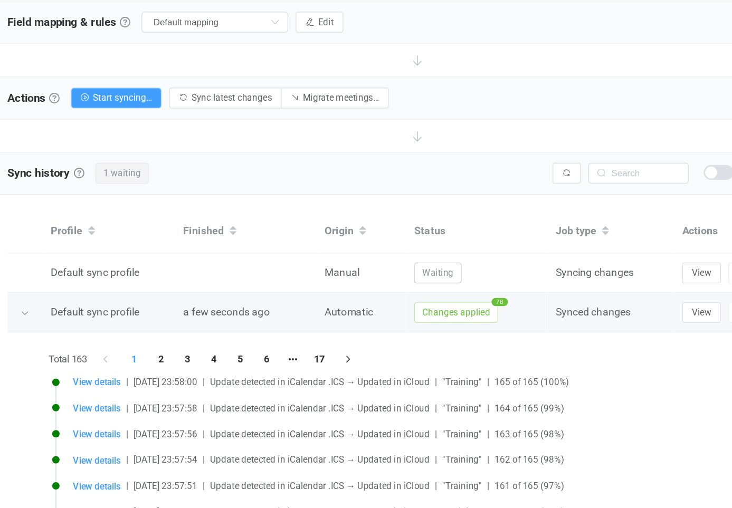
click at [20, 220] on html "14 days of free trial left | data sync platform marc@recker.eu Contact Us Log O…" at bounding box center [366, 244] width 732 height 1049
click at [141, 303] on icon at bounding box center [144, 306] width 6 height 6
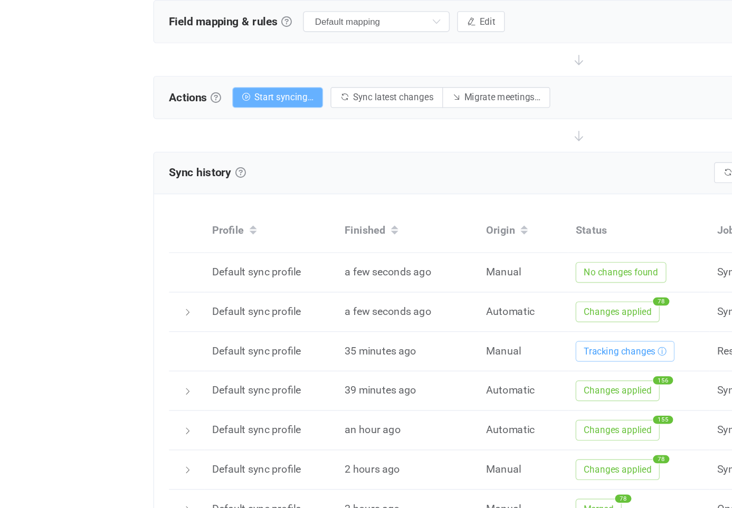
click at [193, 150] on span "Start syncing…" at bounding box center [214, 153] width 42 height 7
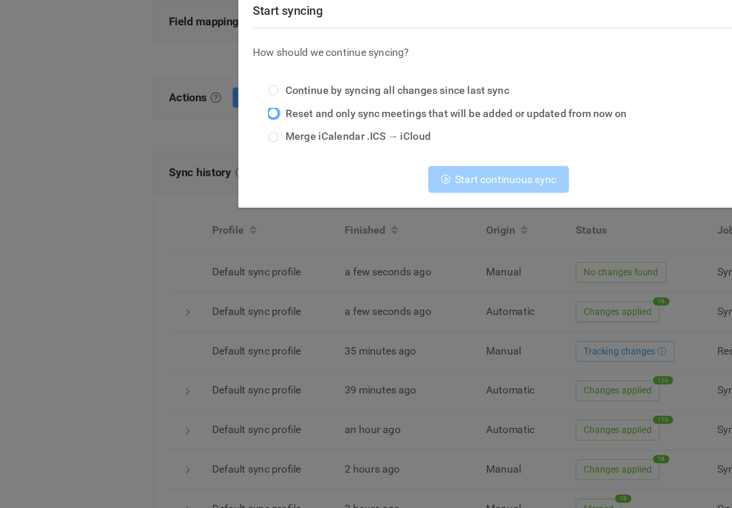
click at [203, 161] on span "Start syncing" at bounding box center [206, 164] width 7 height 7
click at [203, 161] on input "Reset and only sync meetings that will be added or updated from now on" at bounding box center [206, 165] width 7 height 8
radio input "true"
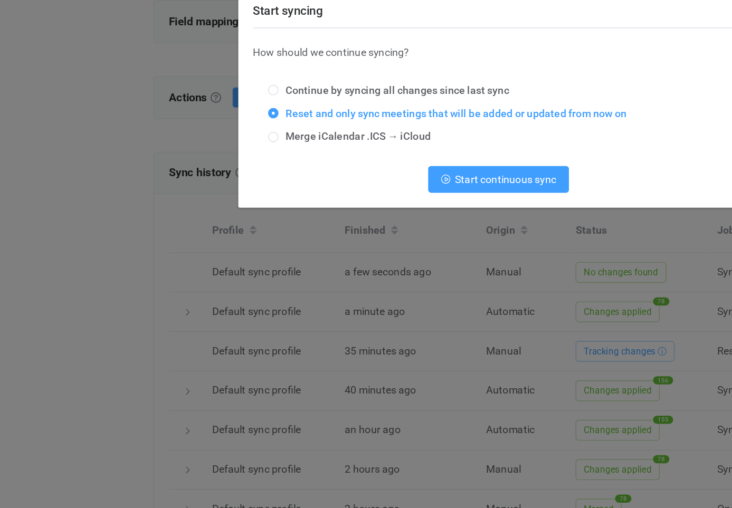
click at [321, 203] on button "Start continuous sync" at bounding box center [366, 212] width 100 height 19
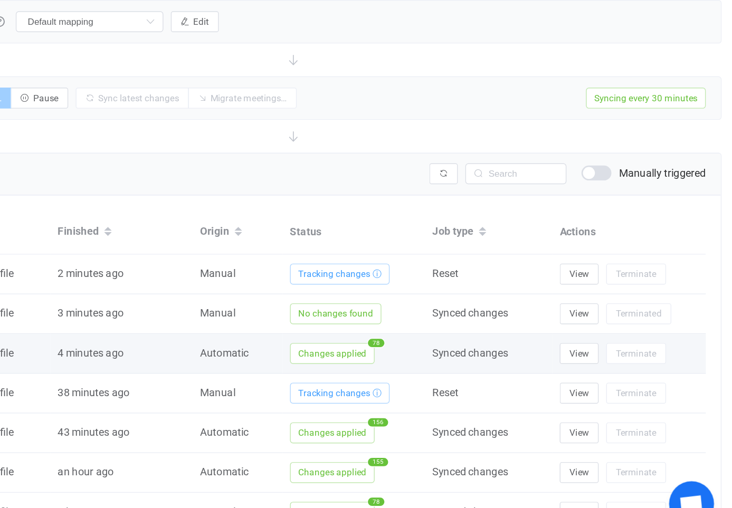
scroll to position [238, 0]
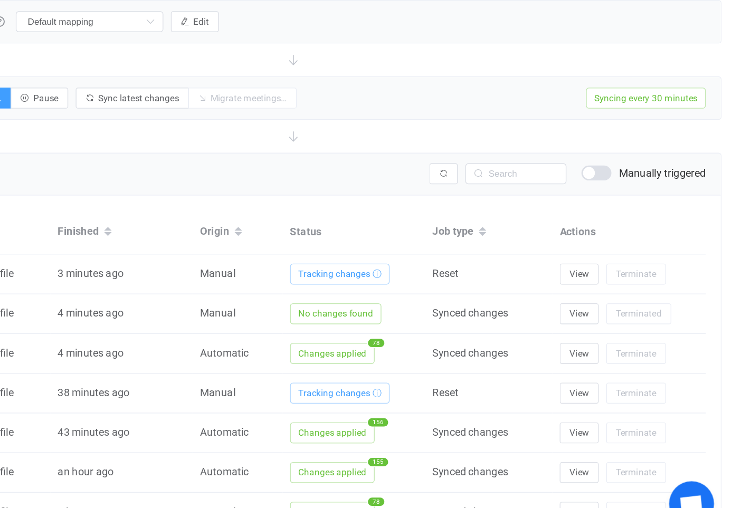
click at [271, 264] on div "Profile Finished Origin Status Job type Actions Default sync profile 3 minutes …" at bounding box center [423, 420] width 602 height 312
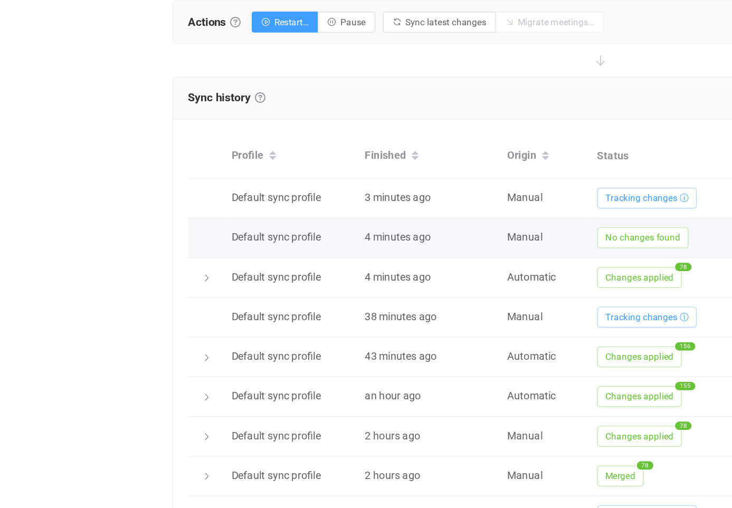
scroll to position [304, 0]
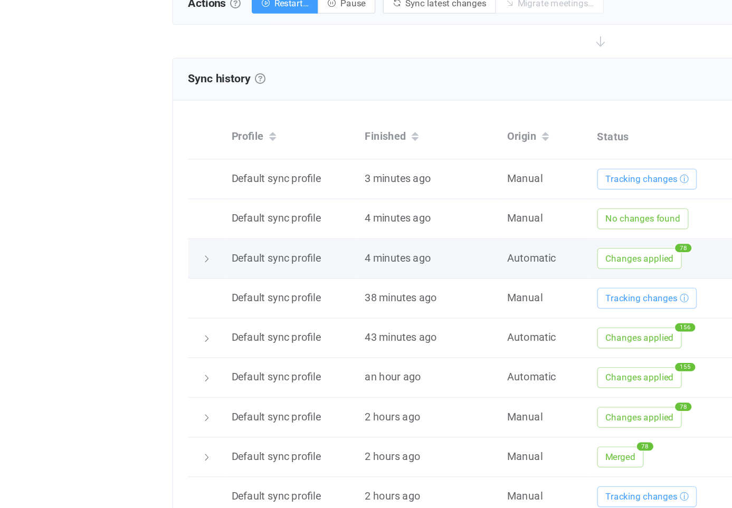
click at [145, 307] on icon at bounding box center [145, 310] width 6 height 6
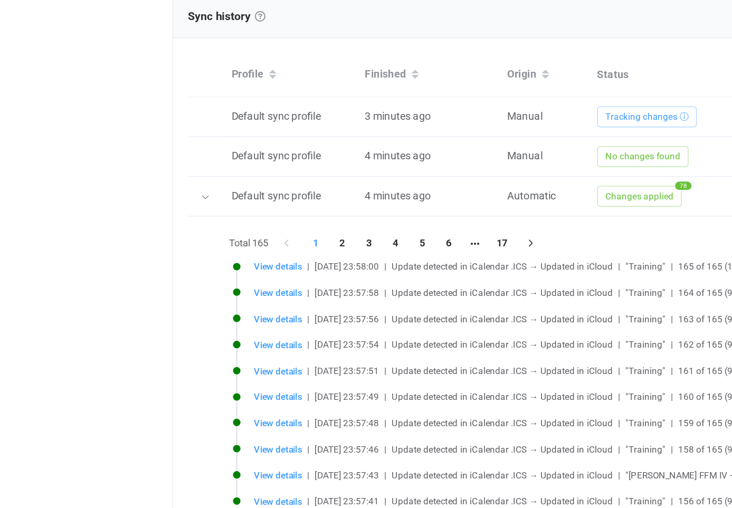
scroll to position [348, 0]
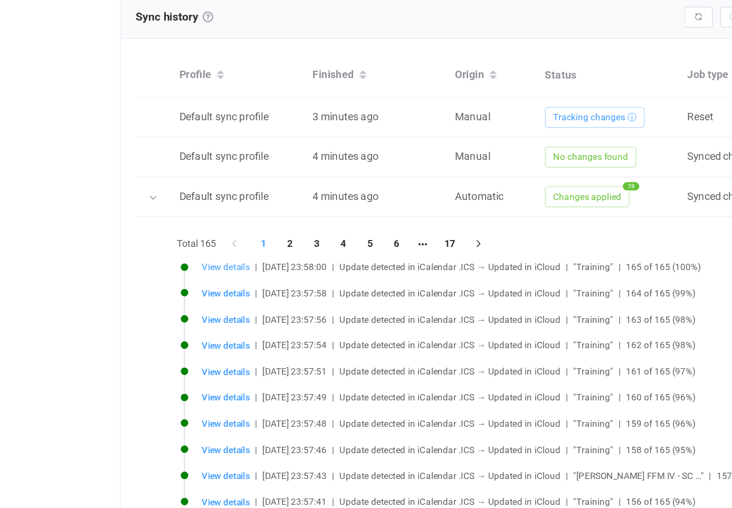
click at [179, 311] on span "View details" at bounding box center [196, 314] width 34 height 7
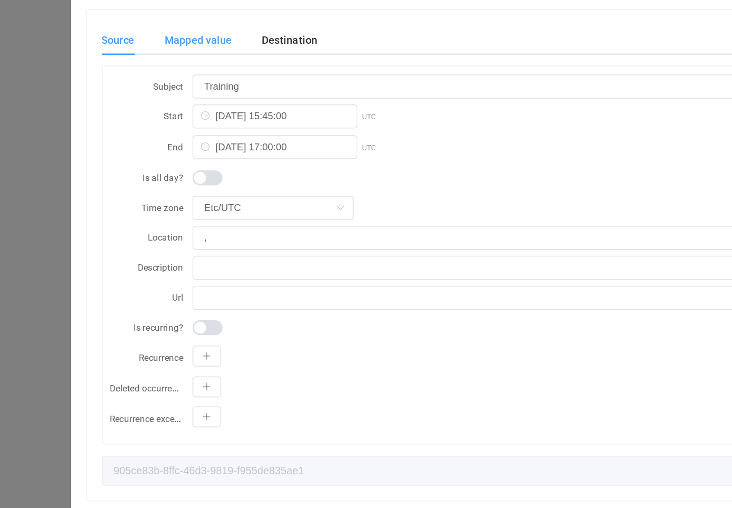
click at [158, 76] on div "Mapped value" at bounding box center [192, 86] width 69 height 21
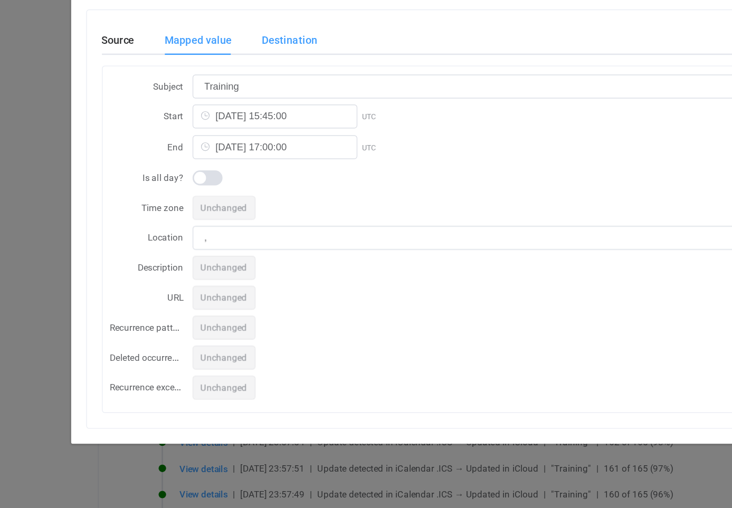
click at [226, 76] on div "Destination" at bounding box center [251, 86] width 50 height 21
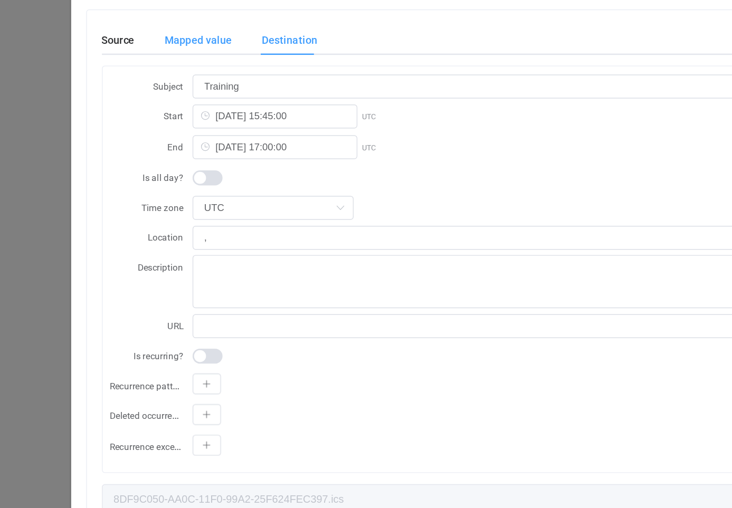
click at [158, 76] on div "Mapped value" at bounding box center [192, 86] width 69 height 21
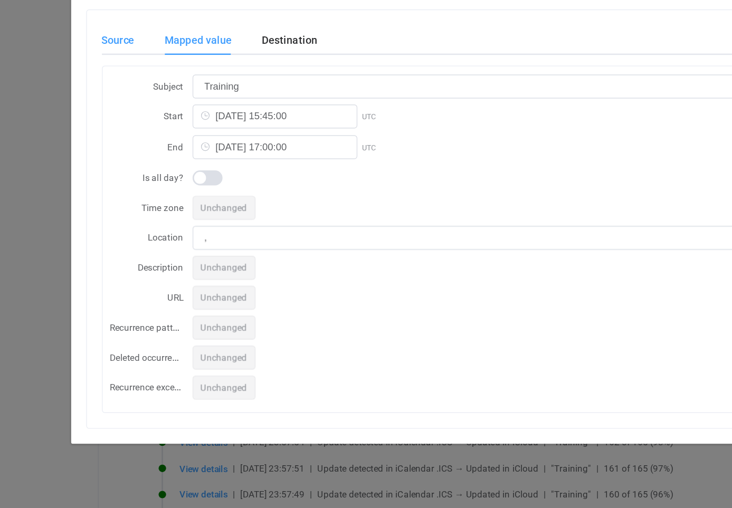
click at [124, 76] on div "Source" at bounding box center [141, 86] width 34 height 21
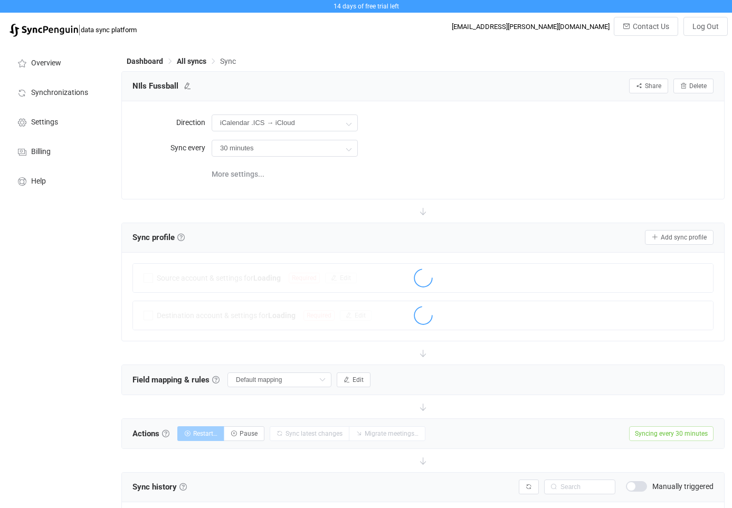
scroll to position [336, 0]
